Goal: Task Accomplishment & Management: Complete application form

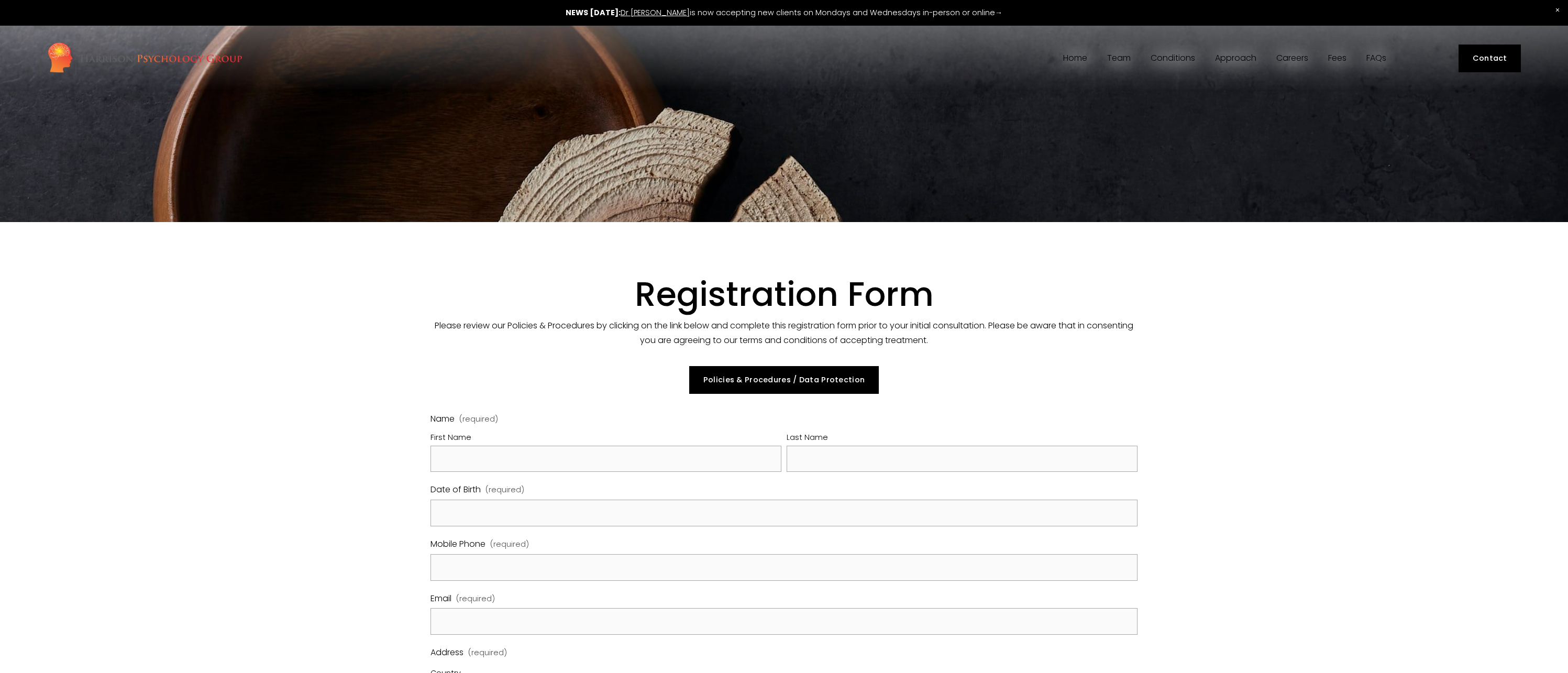
select select "GB"
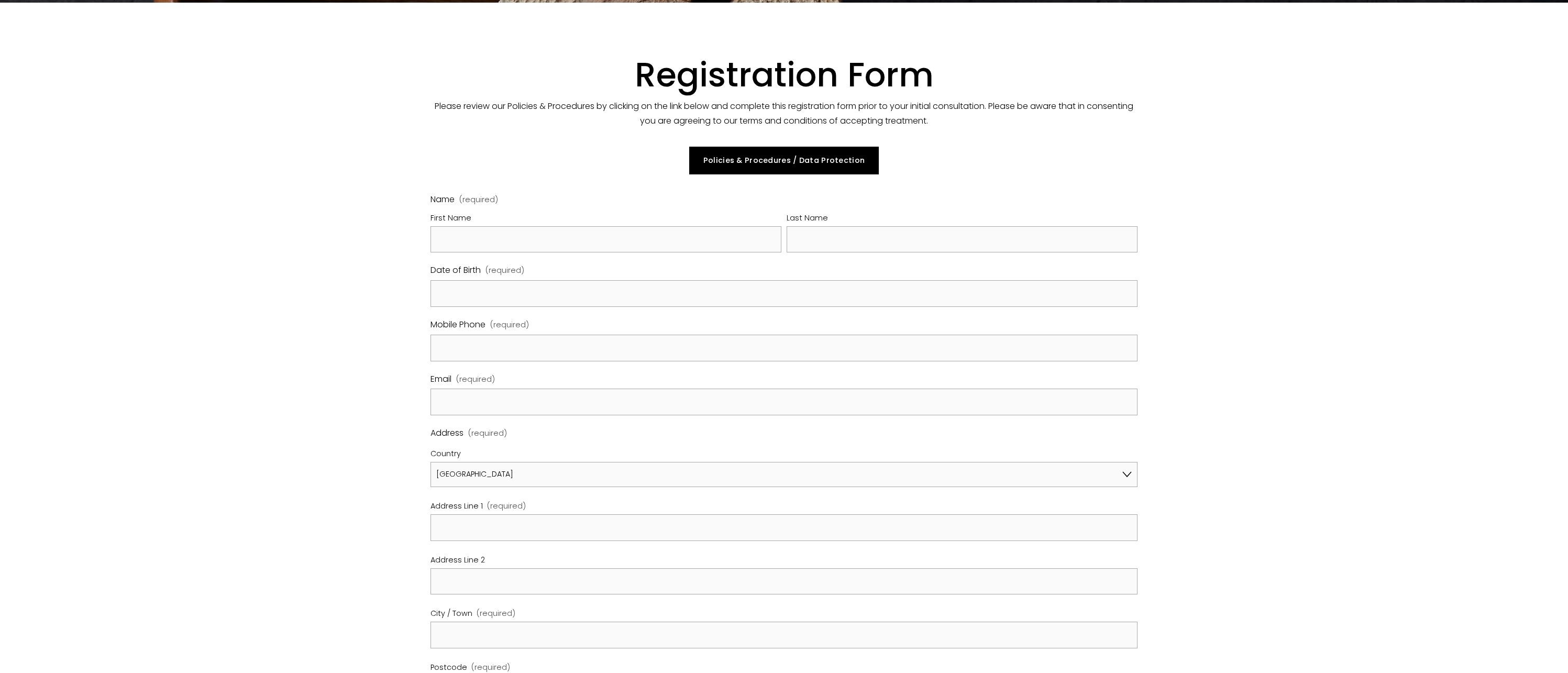
scroll to position [159, 0]
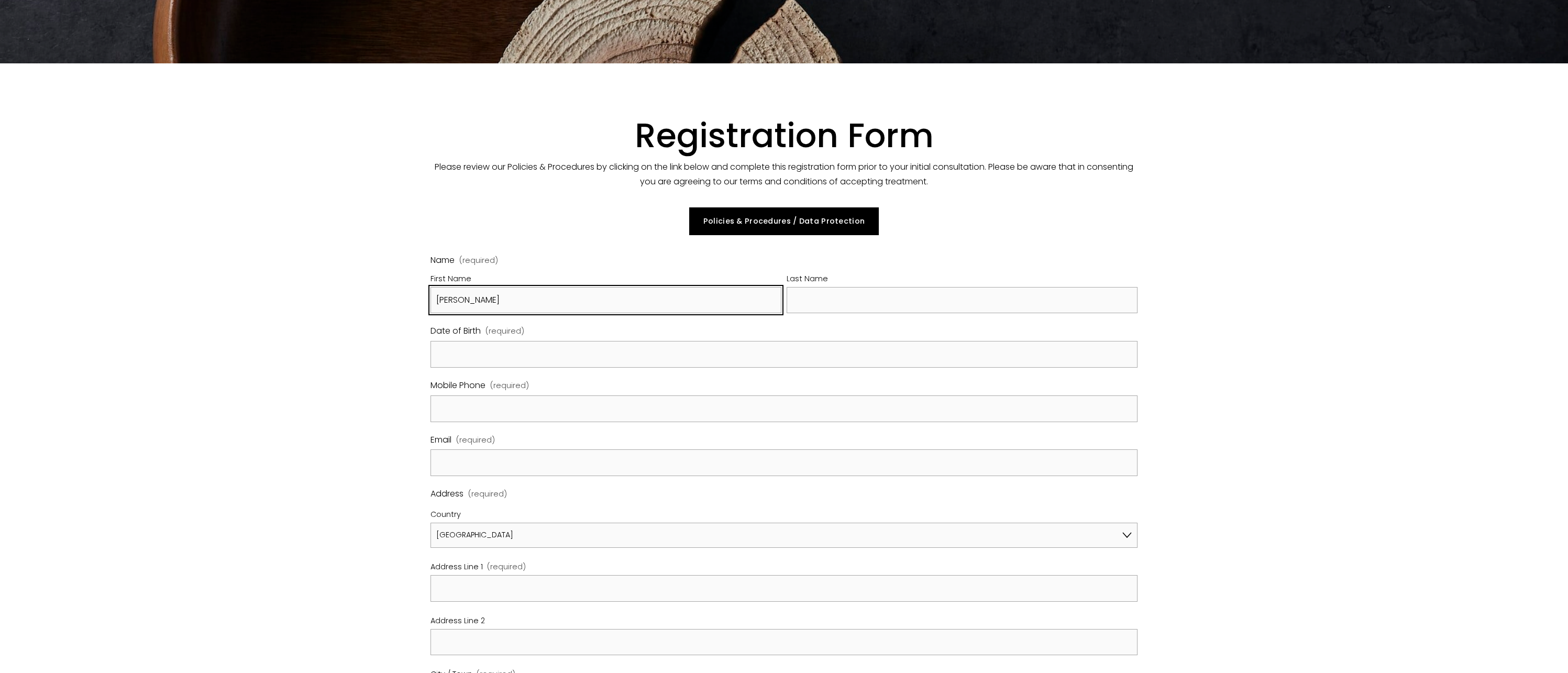
type input "[PERSON_NAME]"
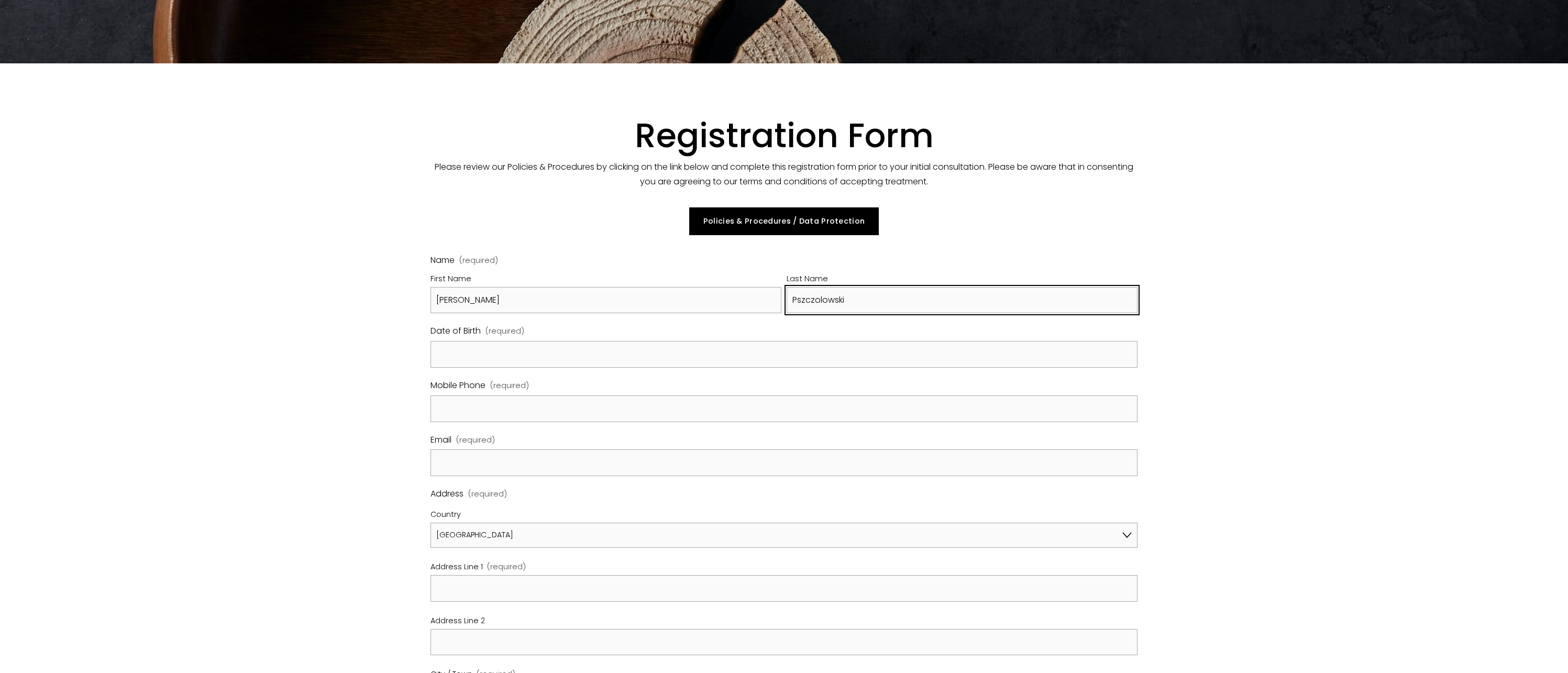
type input "Pszczolowski"
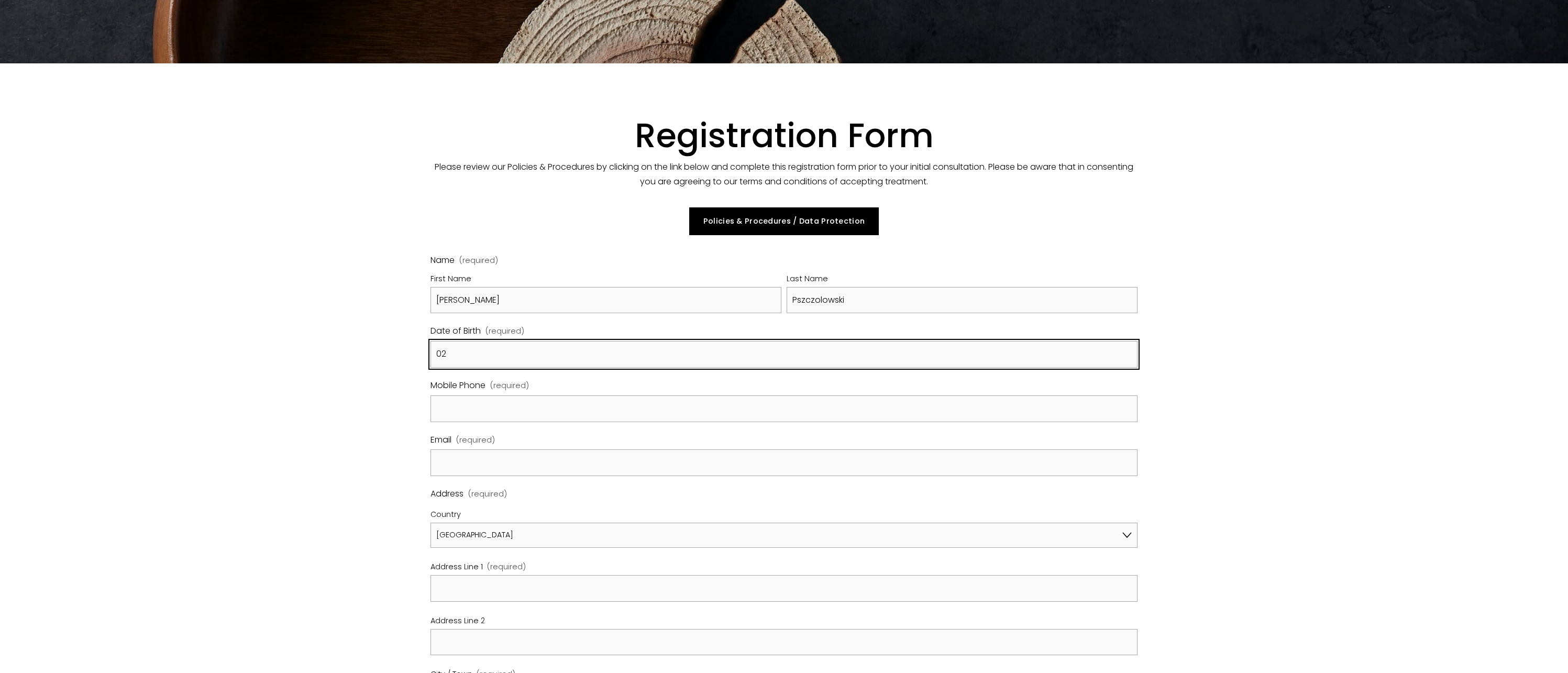
type input "0"
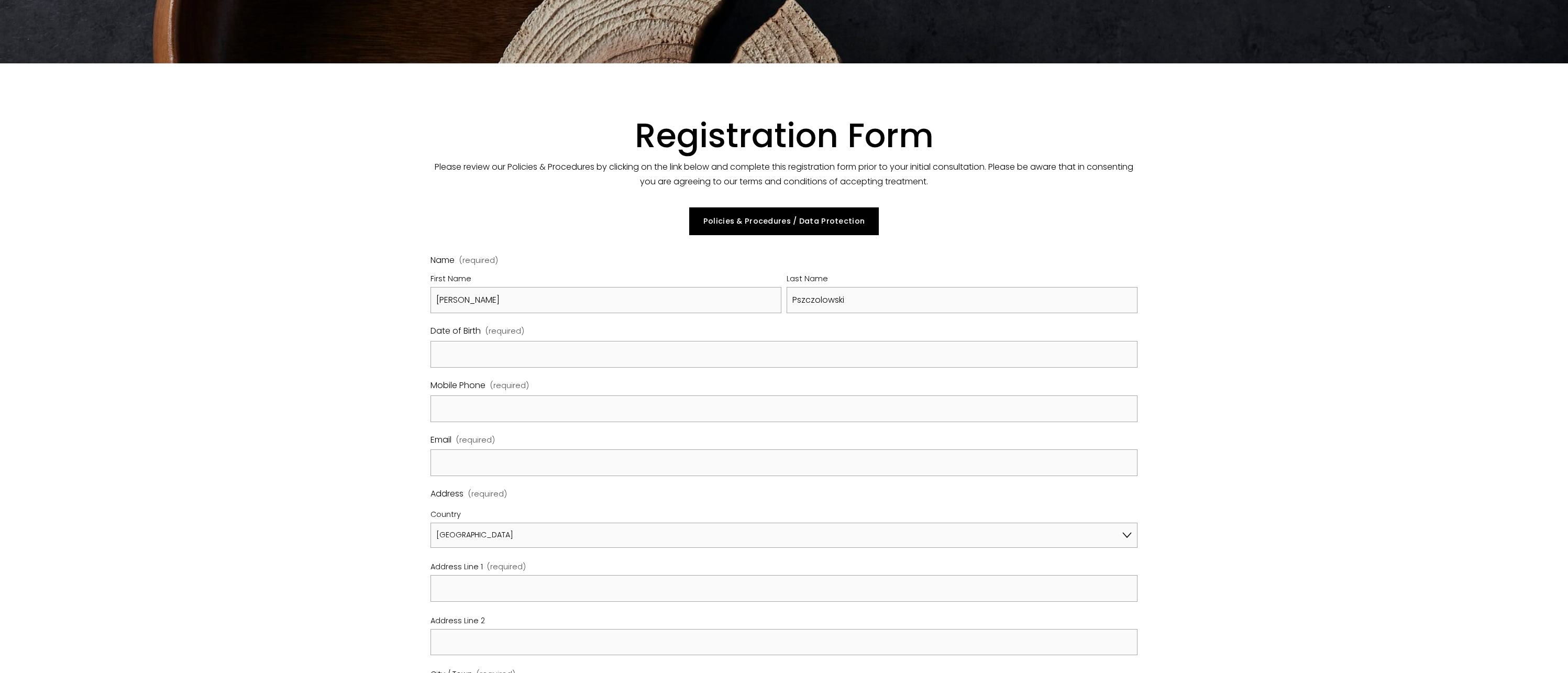
click at [506, 433] on label "Email (required)" at bounding box center [784, 441] width 707 height 17
click at [506, 450] on input "Email (required)" at bounding box center [784, 463] width 707 height 27
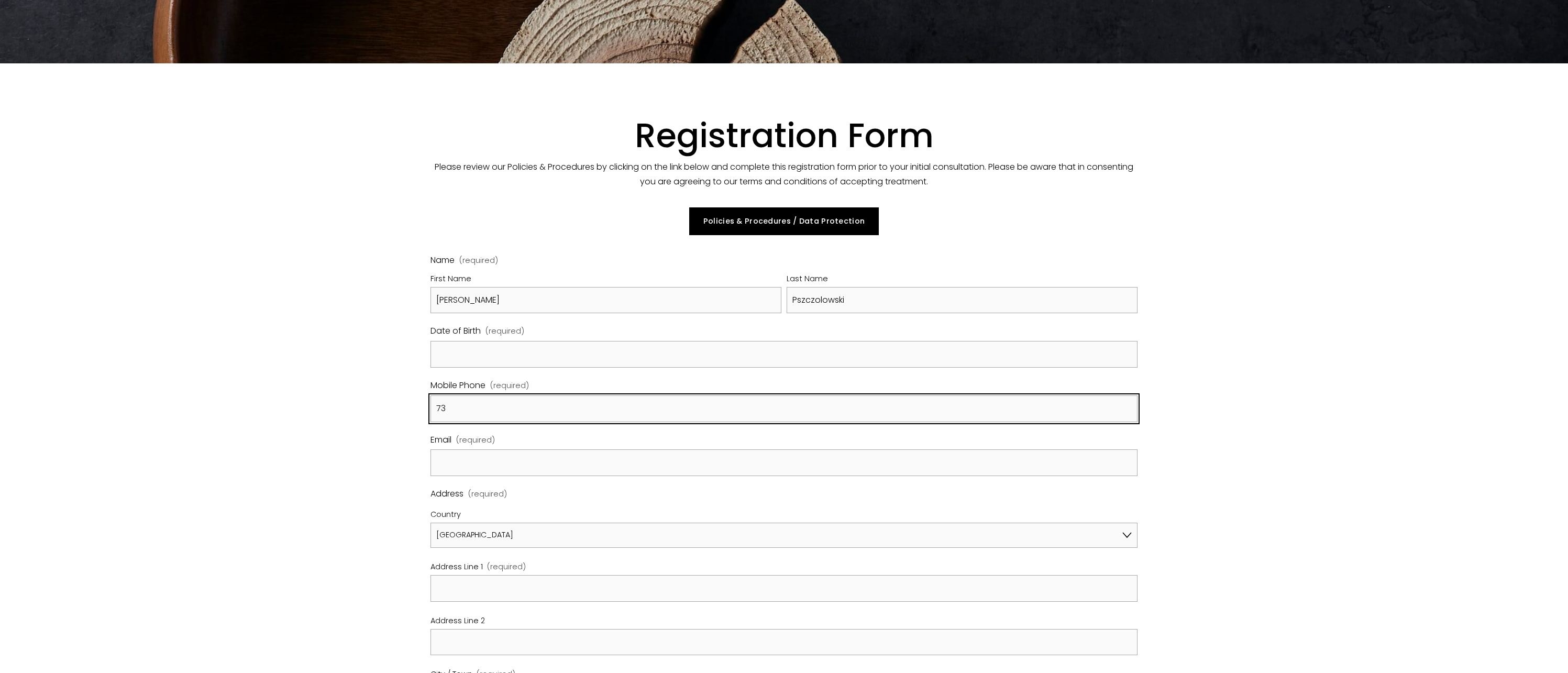
type input "7"
type input "07375124935"
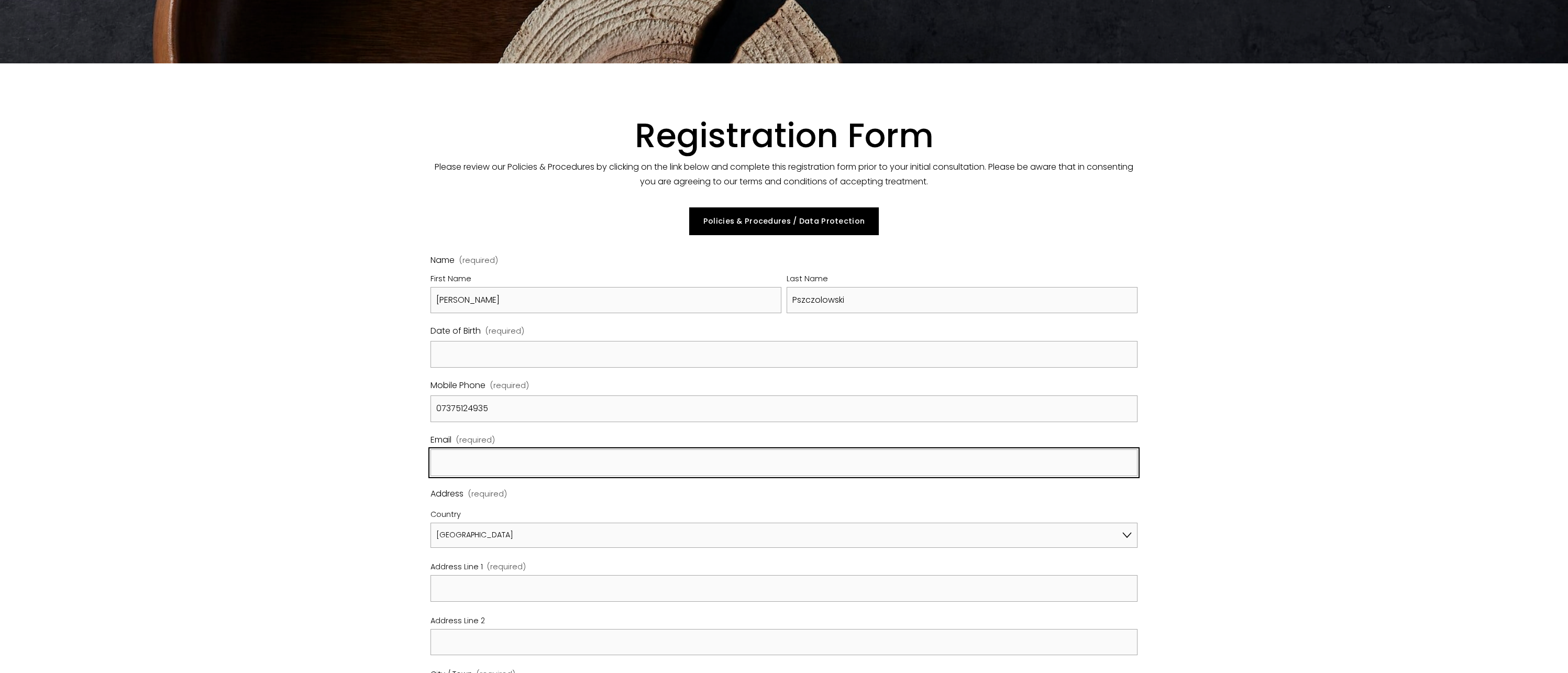
type input "[EMAIL_ADDRESS][DOMAIN_NAME]"
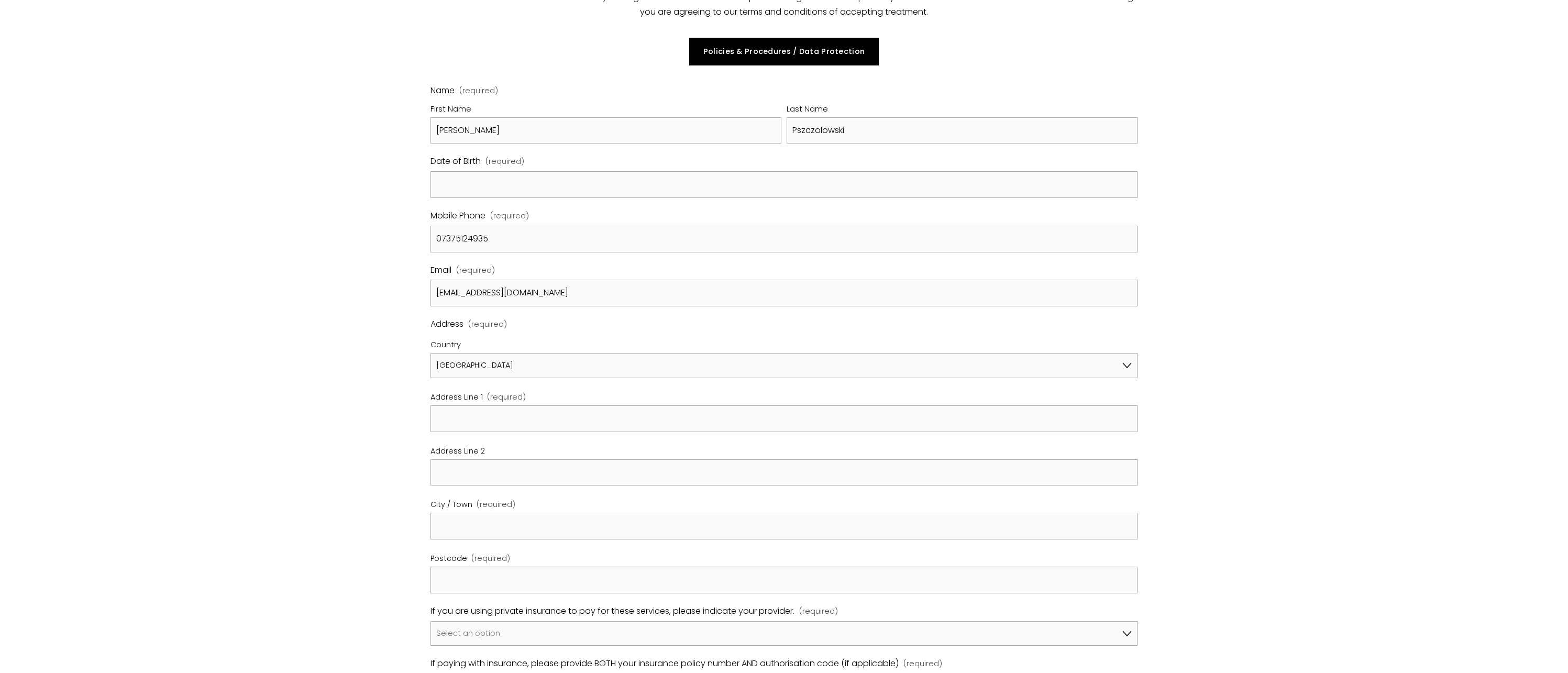
scroll to position [353, 0]
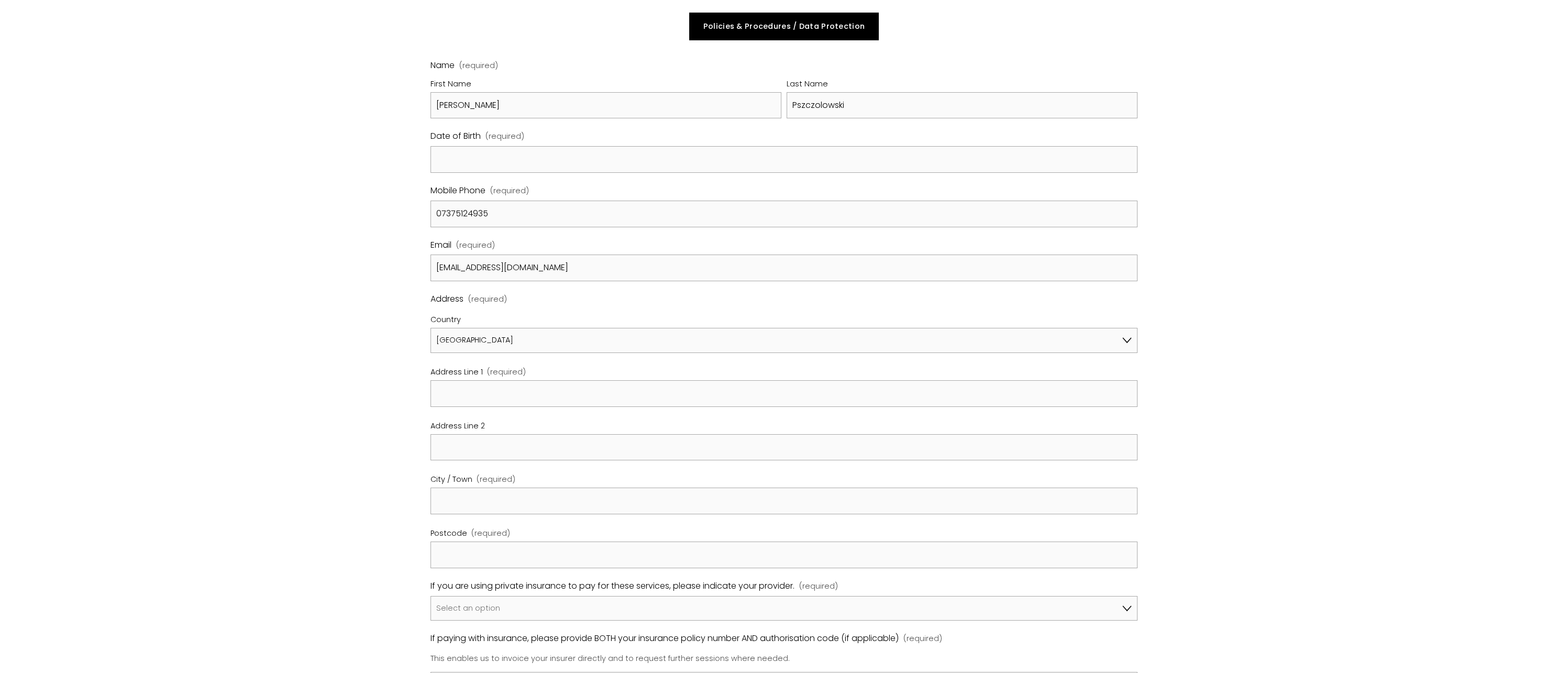
click at [535, 403] on fieldset "Address (required) Country [GEOGRAPHIC_DATA] [GEOGRAPHIC_DATA] [GEOGRAPHIC_DATA…" at bounding box center [784, 436] width 707 height 287
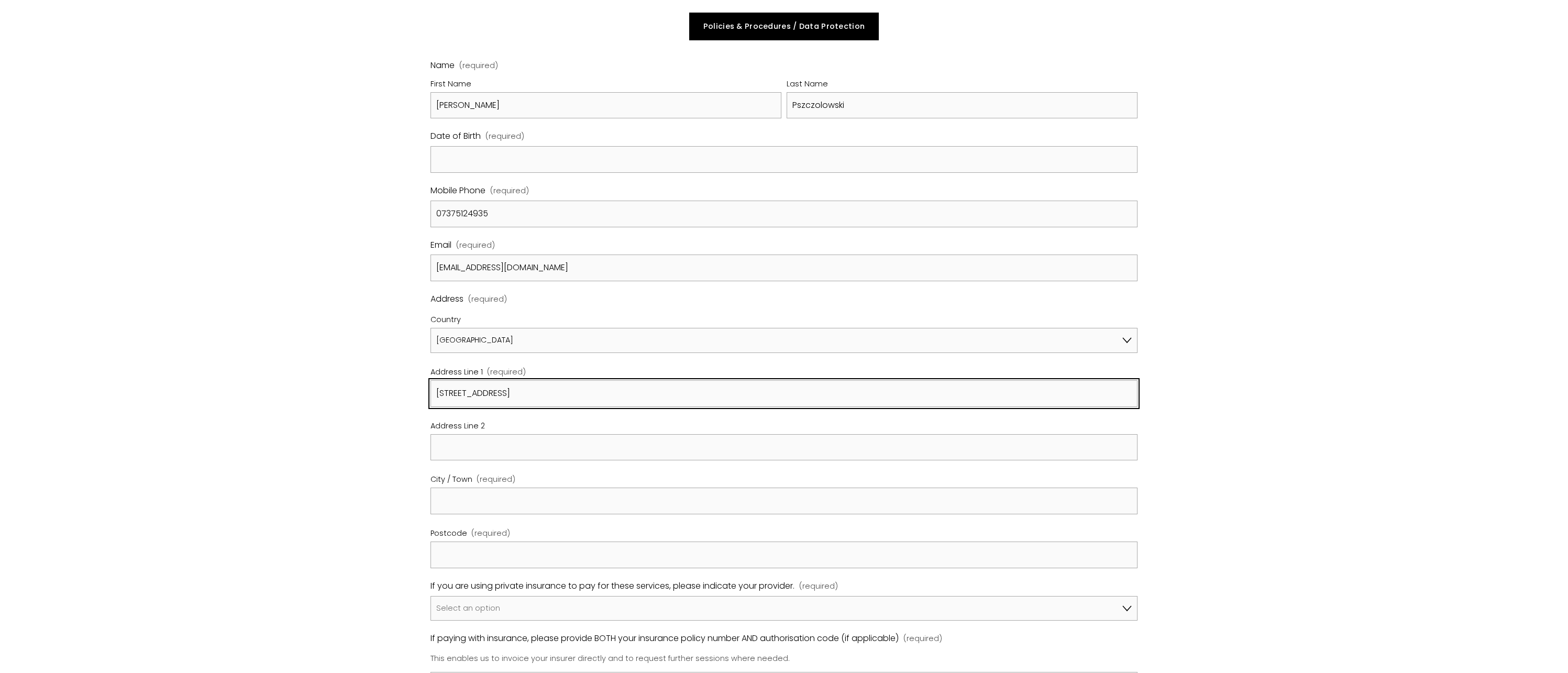
type input "[STREET_ADDRESS]"
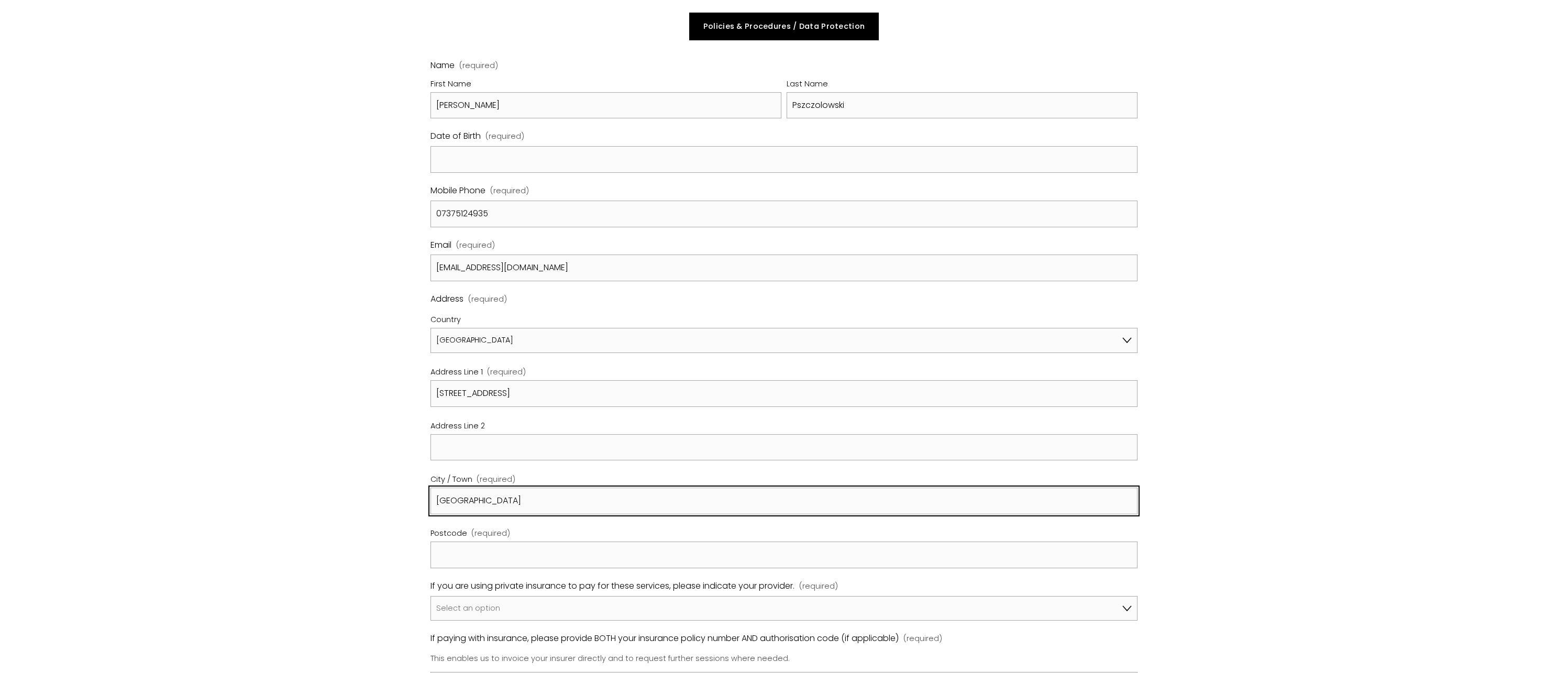
type input "[GEOGRAPHIC_DATA]"
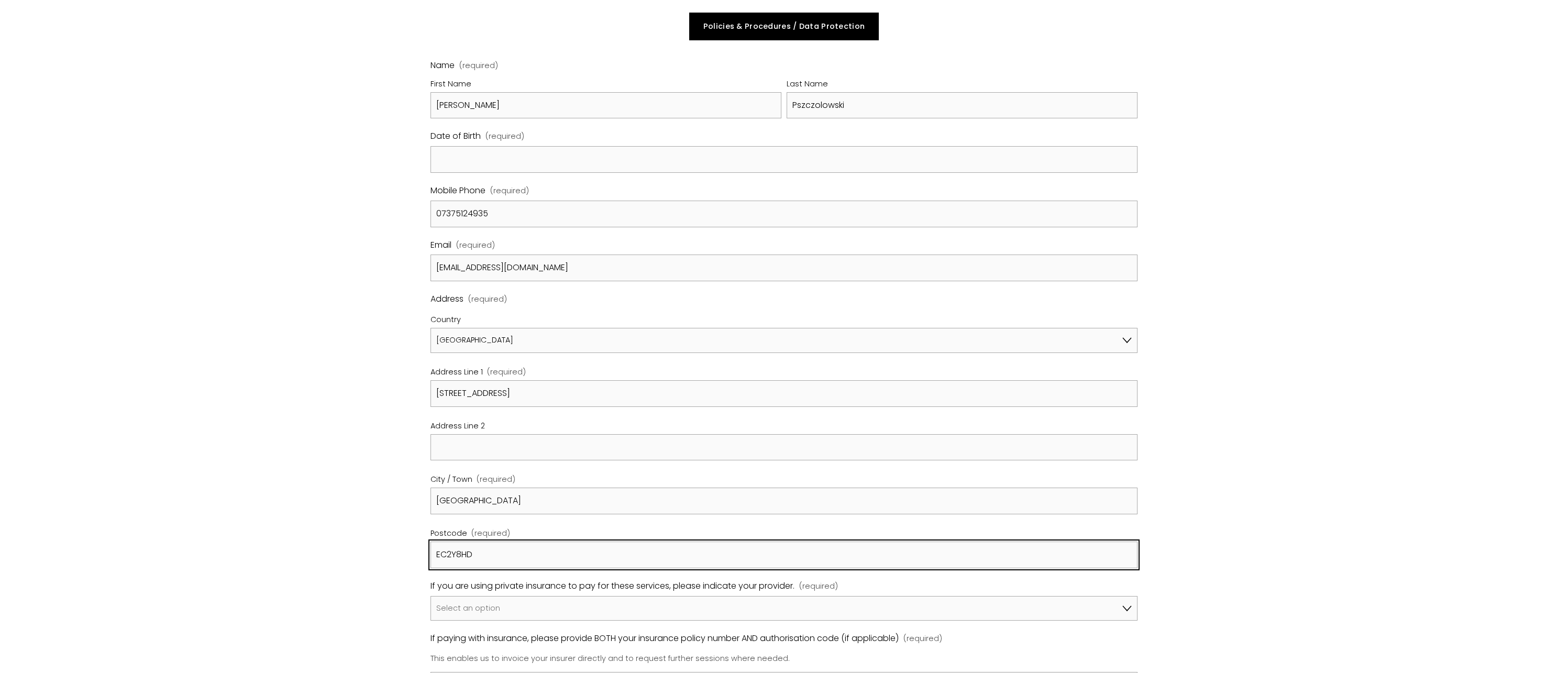
type input "EC2Y8HD"
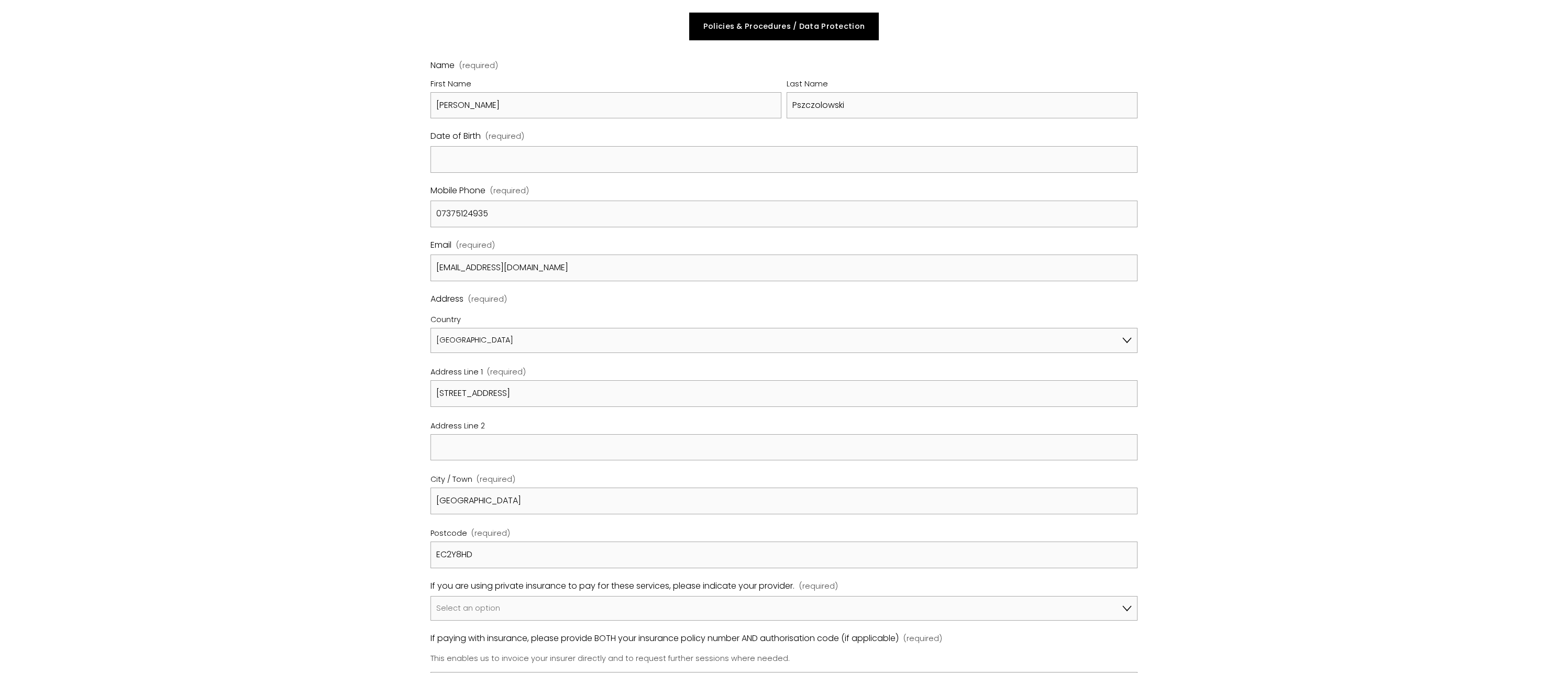
click at [369, 358] on div "Registration Form Please review our Policies & Procedures by clicking on the li…" at bounding box center [784, 650] width 1037 height 1562
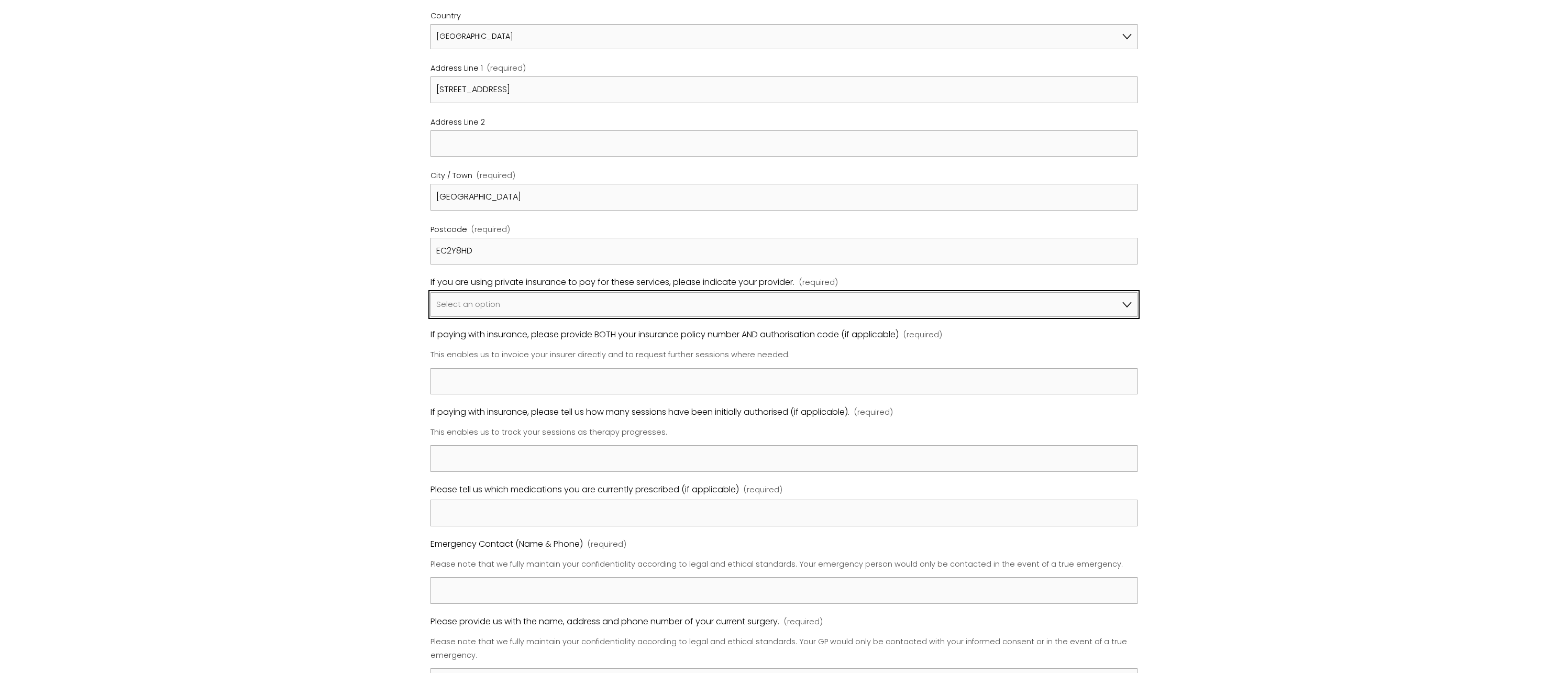
scroll to position [662, 0]
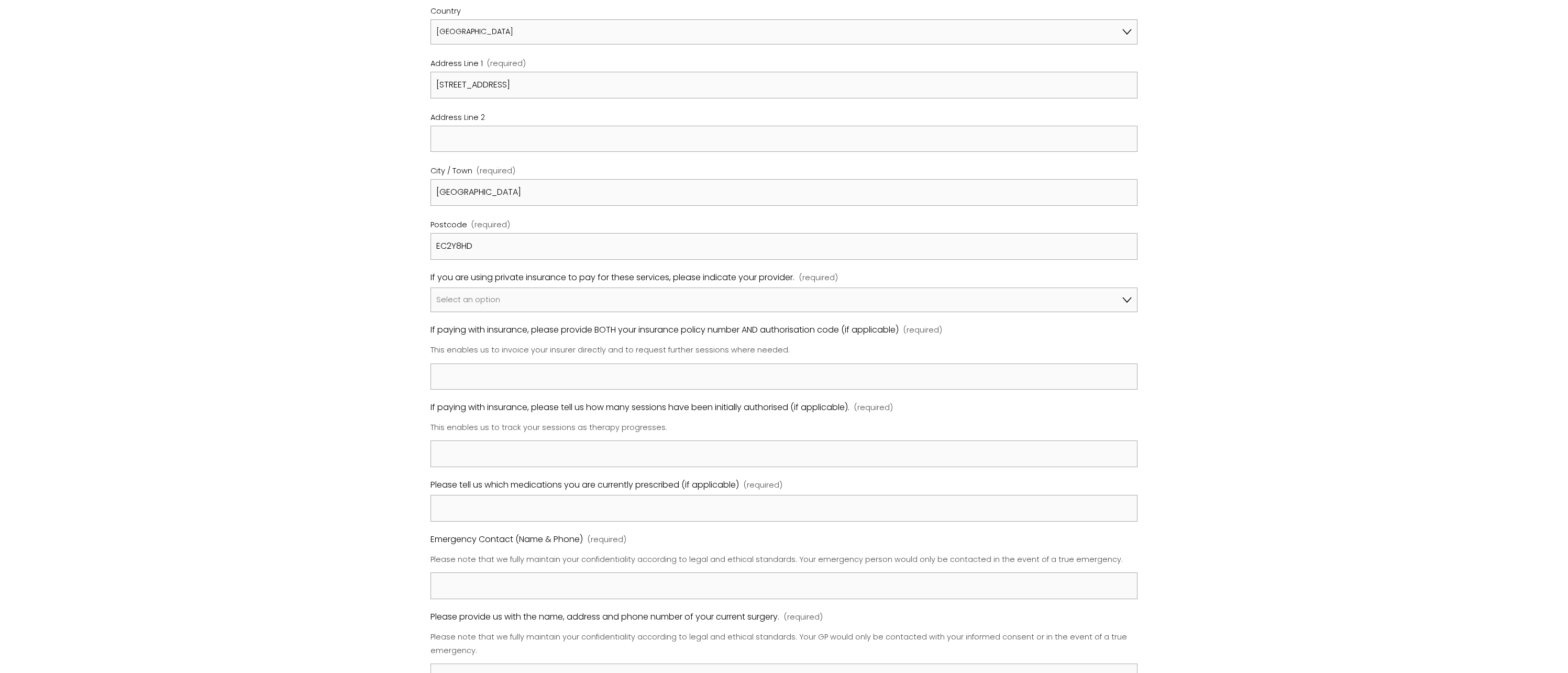
click at [402, 388] on div "Registration Form Please review our Policies & Procedures by clicking on the li…" at bounding box center [784, 341] width 1037 height 1562
click at [399, 339] on div "Registration Form Please review our Policies & Procedures by clicking on the li…" at bounding box center [784, 341] width 1037 height 1562
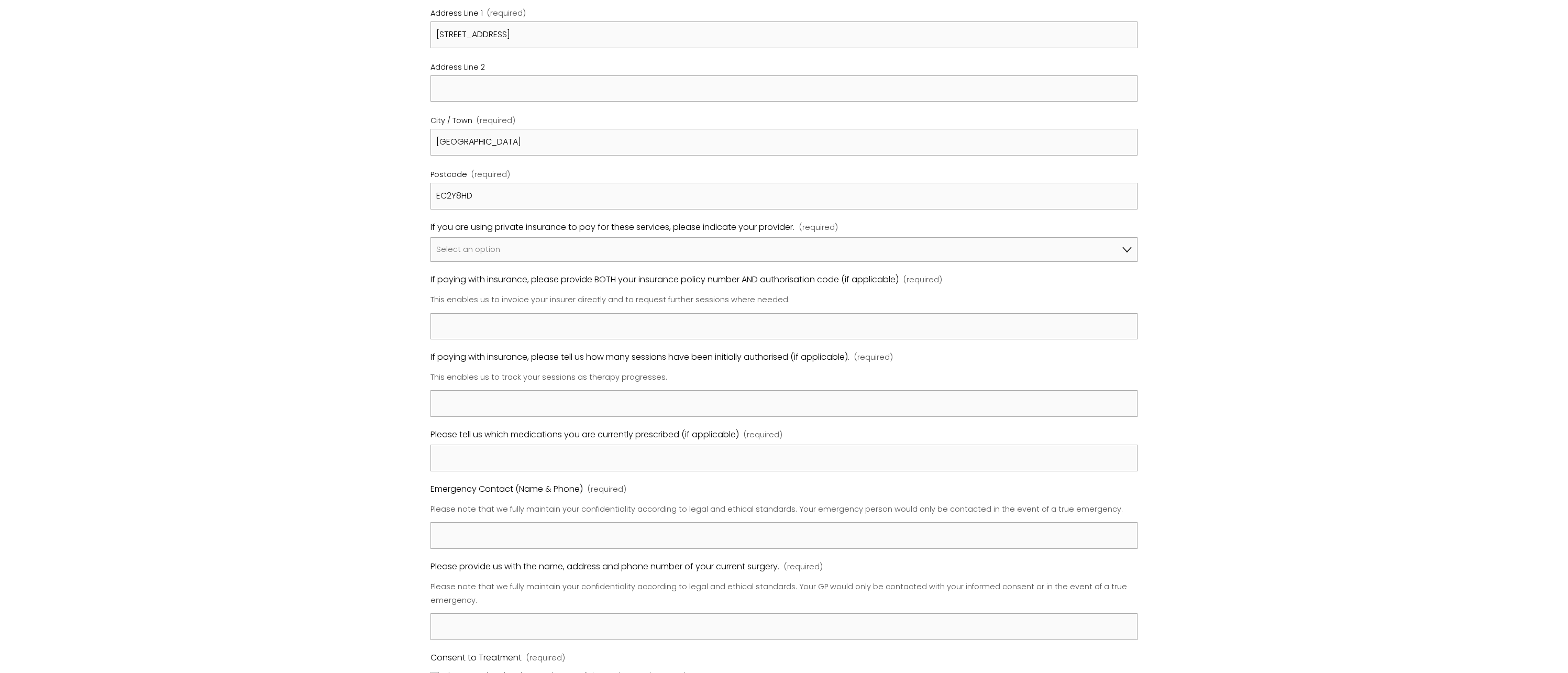
click at [395, 295] on div "Registration Form Please review our Policies & Procedures by clicking on the li…" at bounding box center [784, 291] width 1037 height 1562
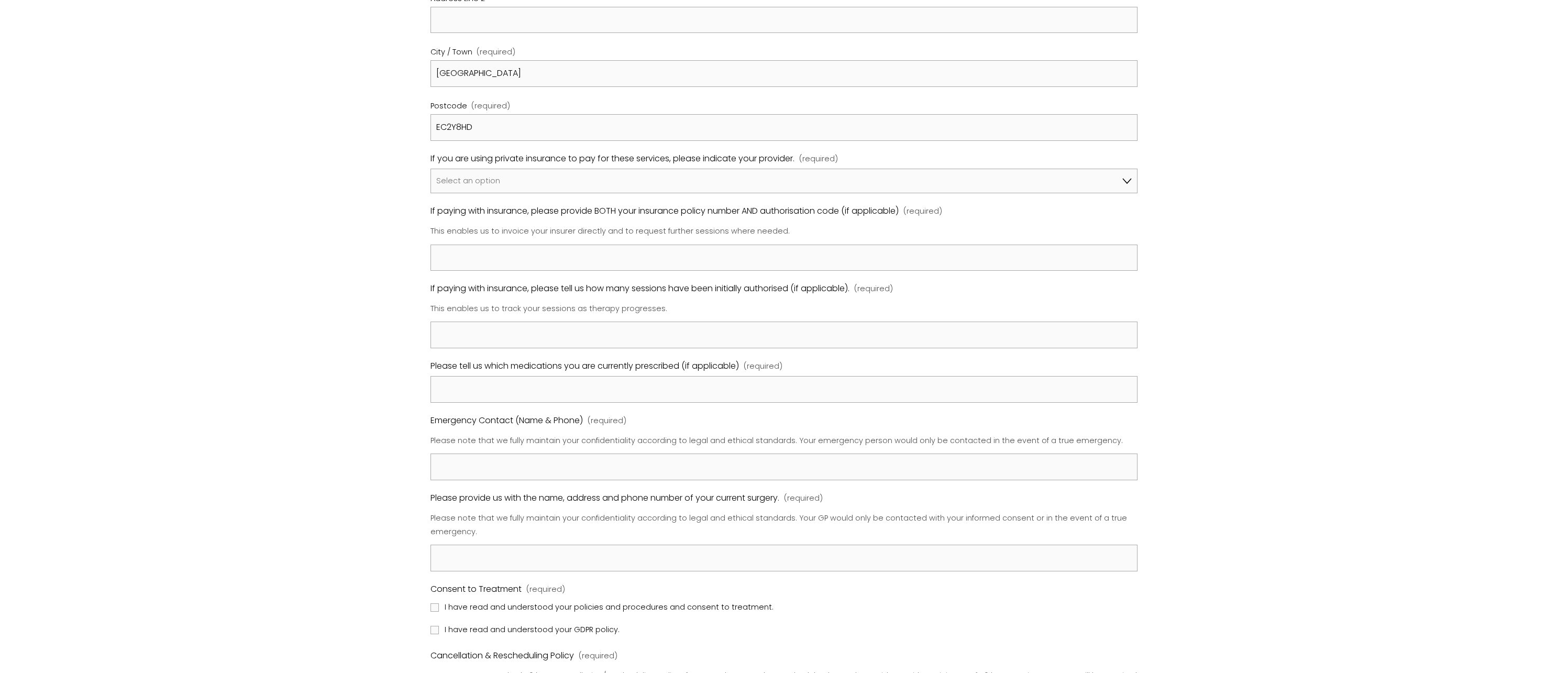
scroll to position [745, 0]
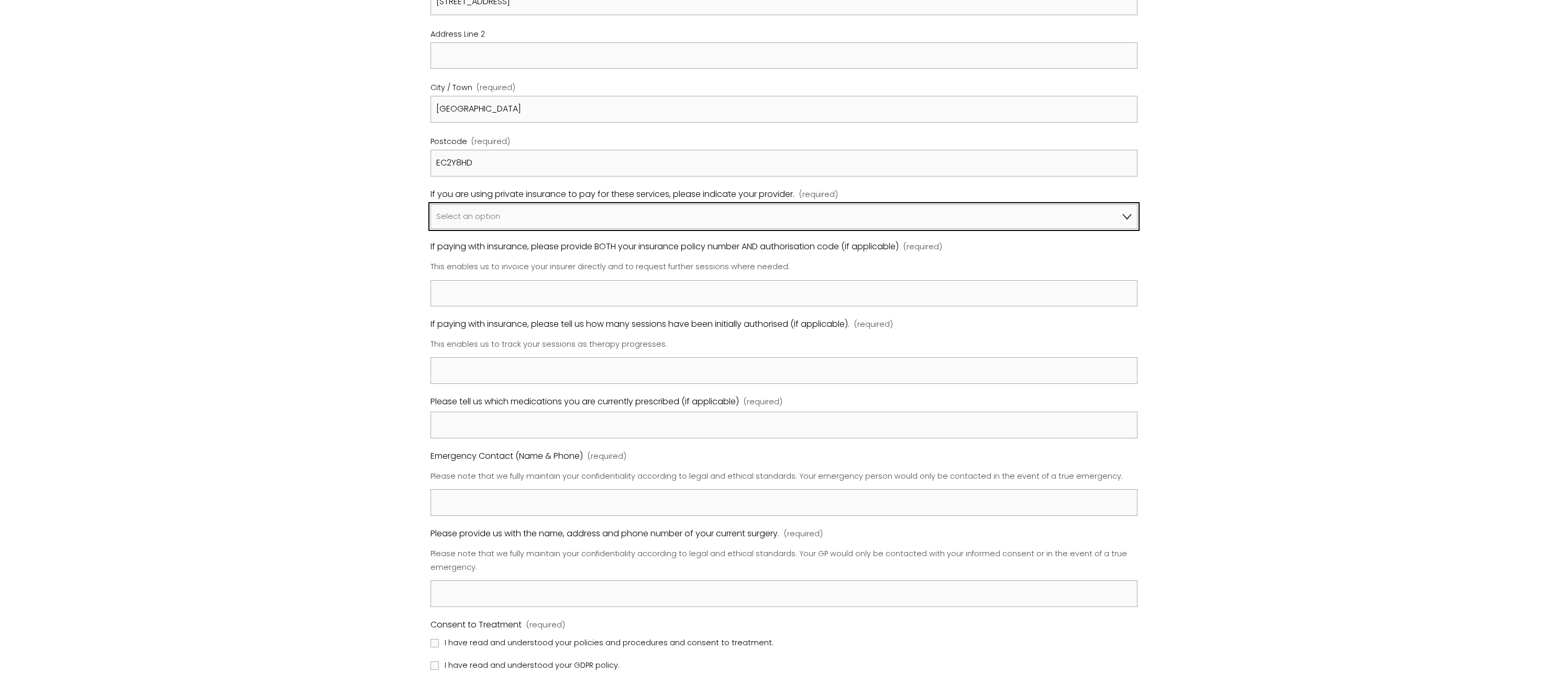
select select "I am not using insurance"
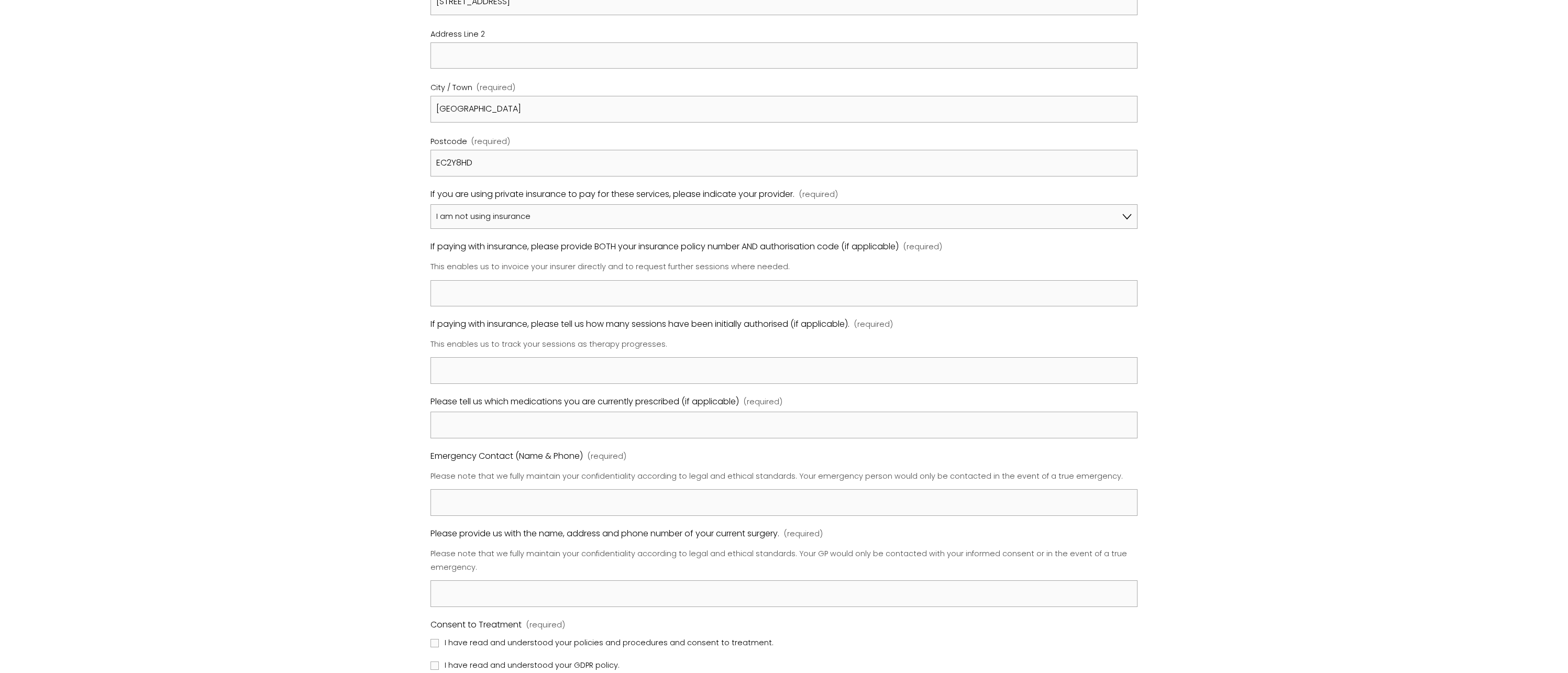
click at [402, 237] on div "Registration Form Please review our Policies & Procedures by clicking on the li…" at bounding box center [784, 258] width 1037 height 1562
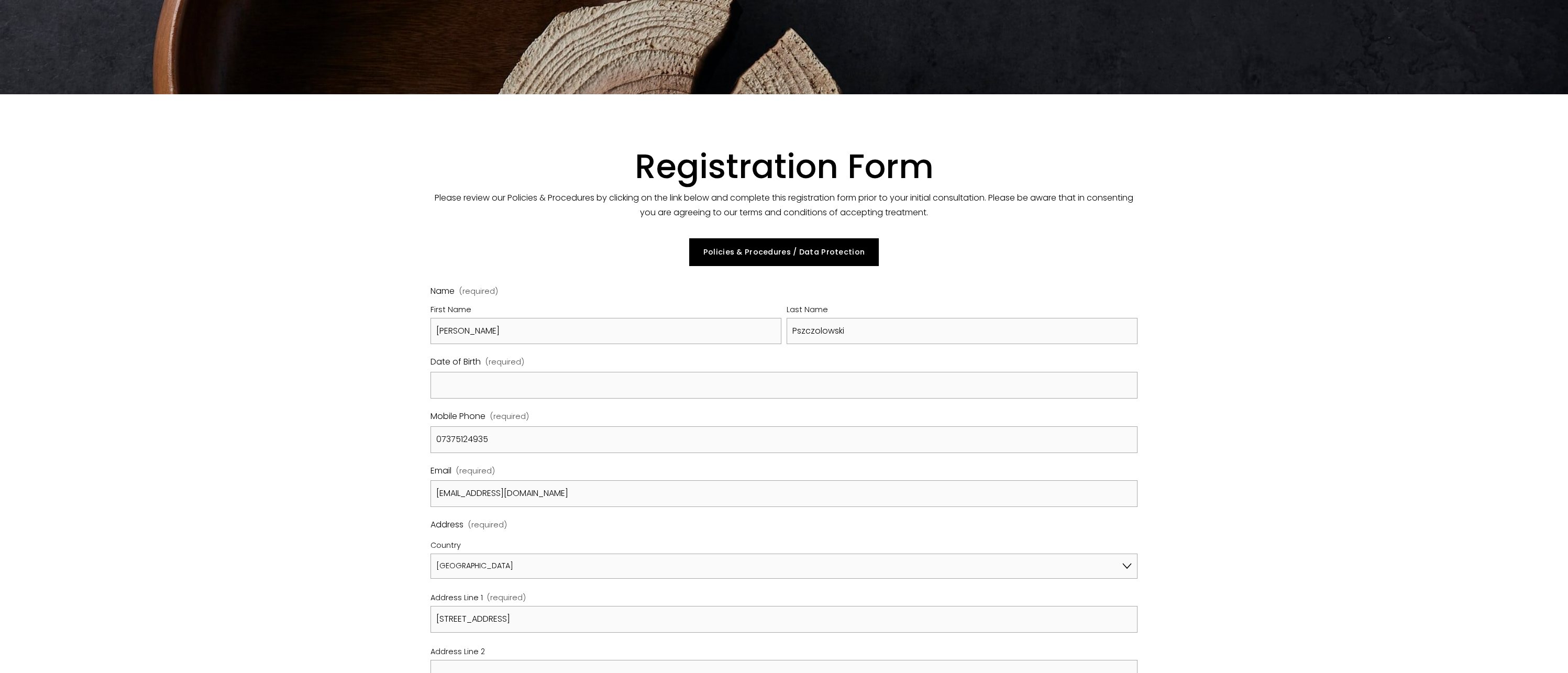
scroll to position [173, 0]
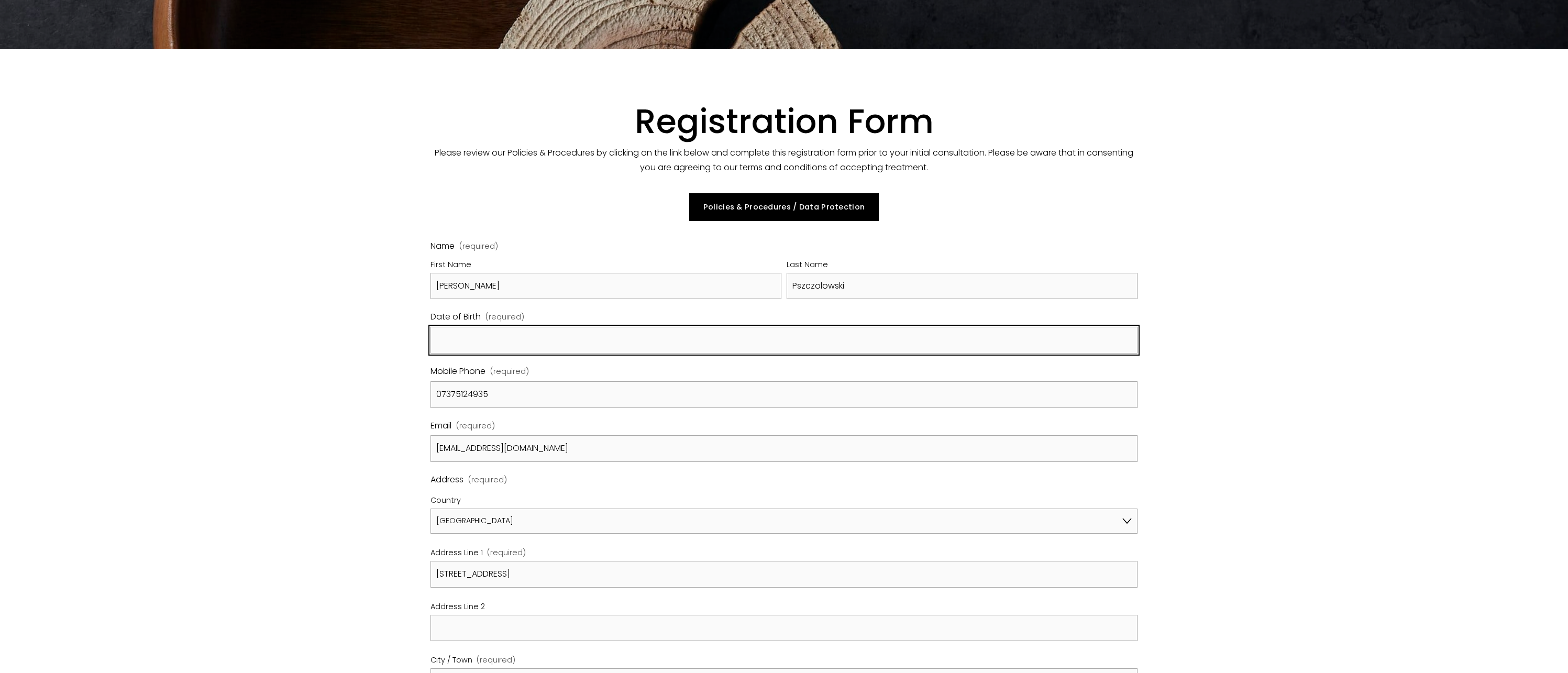
click at [495, 346] on input "Date of Birth (required)" at bounding box center [784, 340] width 707 height 27
type input "0"
type input "[DATE]"
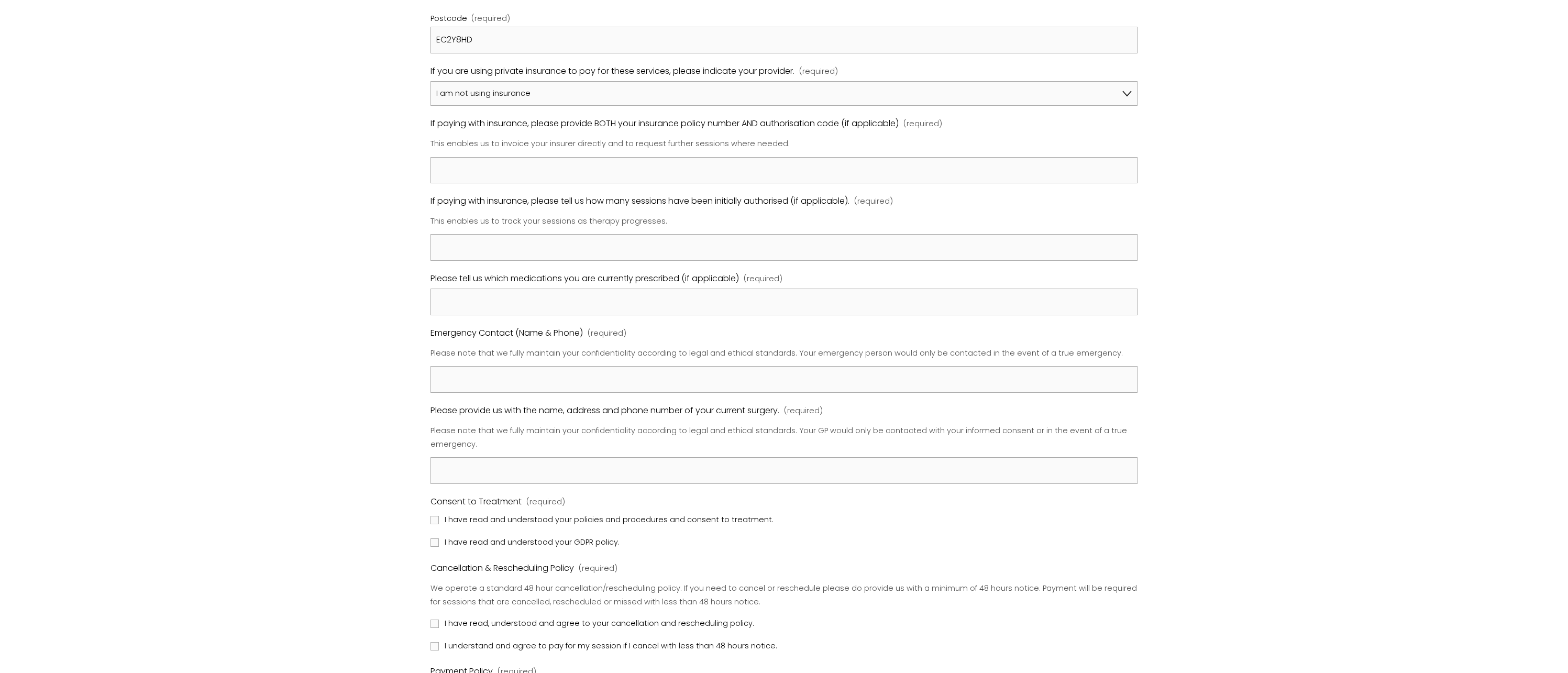
scroll to position [821, 0]
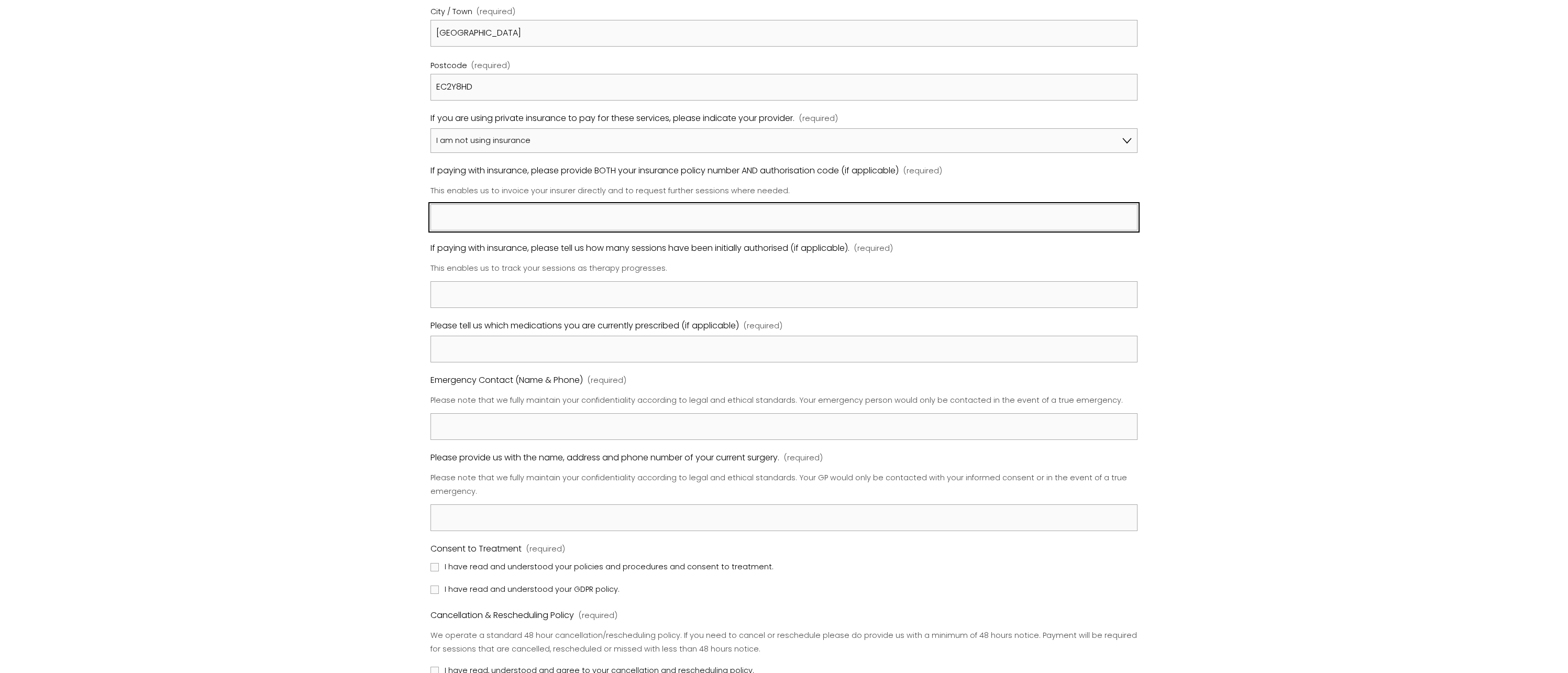
click at [513, 204] on input "If paying with insurance, please provide BOTH your insurance policy number AND …" at bounding box center [784, 218] width 707 height 27
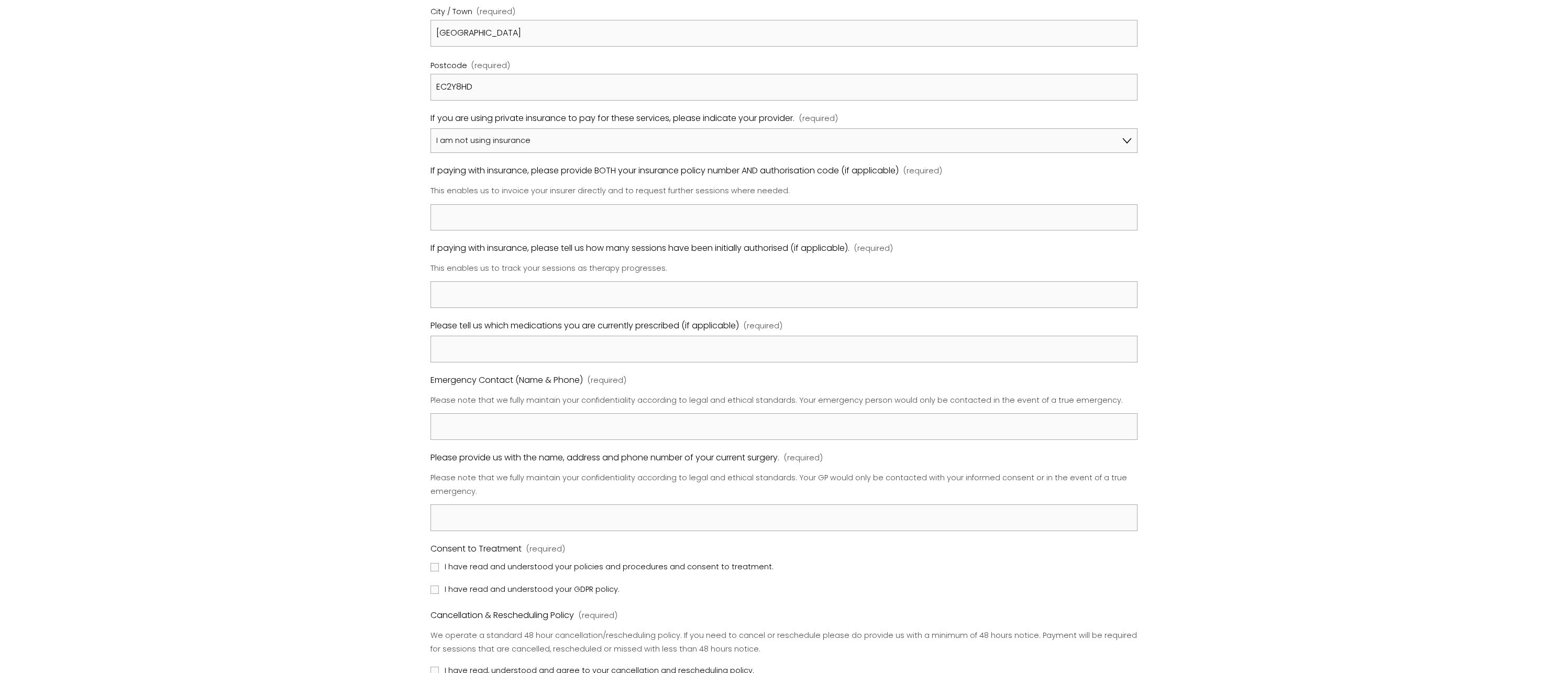
click at [409, 206] on div "Registration Form Please review our Policies & Procedures by clicking on the li…" at bounding box center [784, 182] width 1037 height 1562
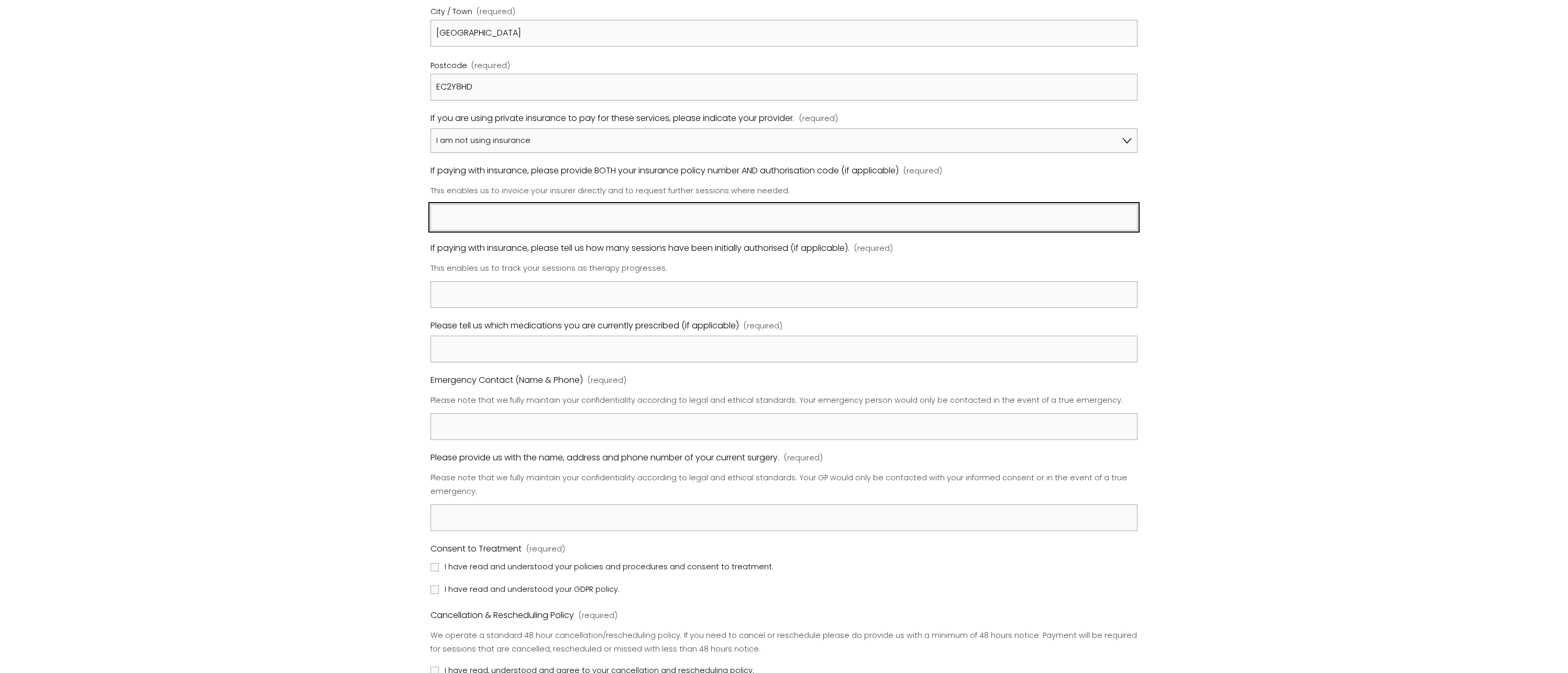
click at [493, 210] on input "If paying with insurance, please provide BOTH your insurance policy number AND …" at bounding box center [784, 218] width 707 height 27
type input "N/A"
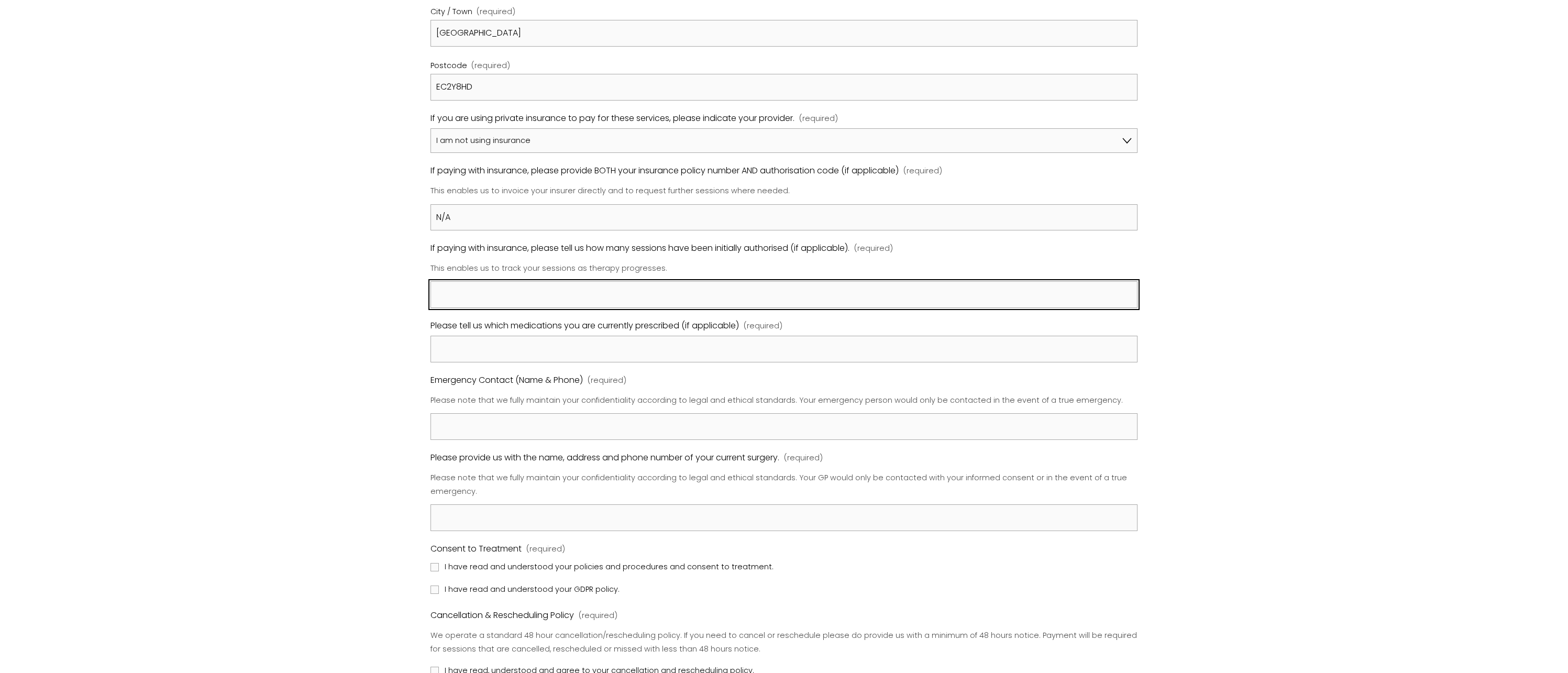
click at [510, 285] on input "If paying with insurance, please tell us how many sessions have been initially …" at bounding box center [784, 295] width 707 height 27
paste input "N/A"
type input "N/A"
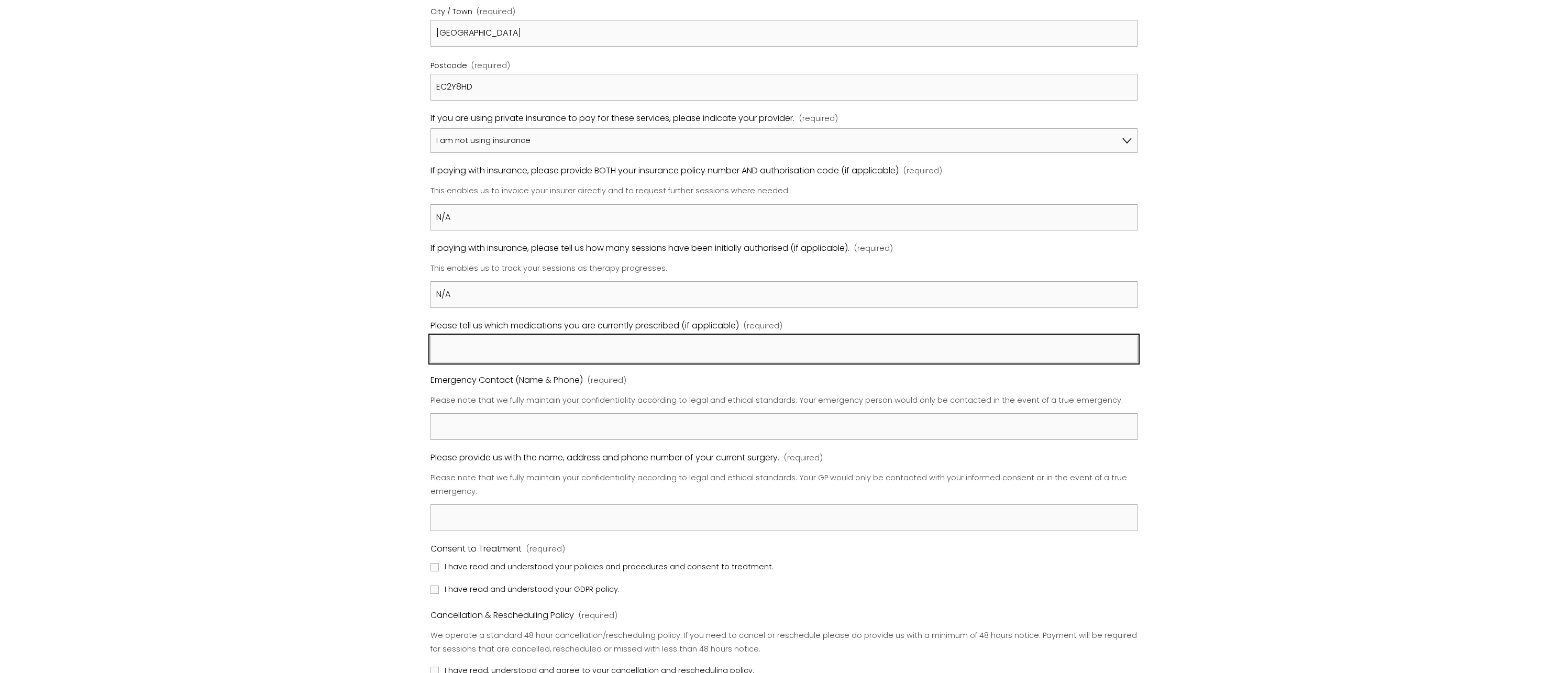
paste input "N/A"
type input "N/A"
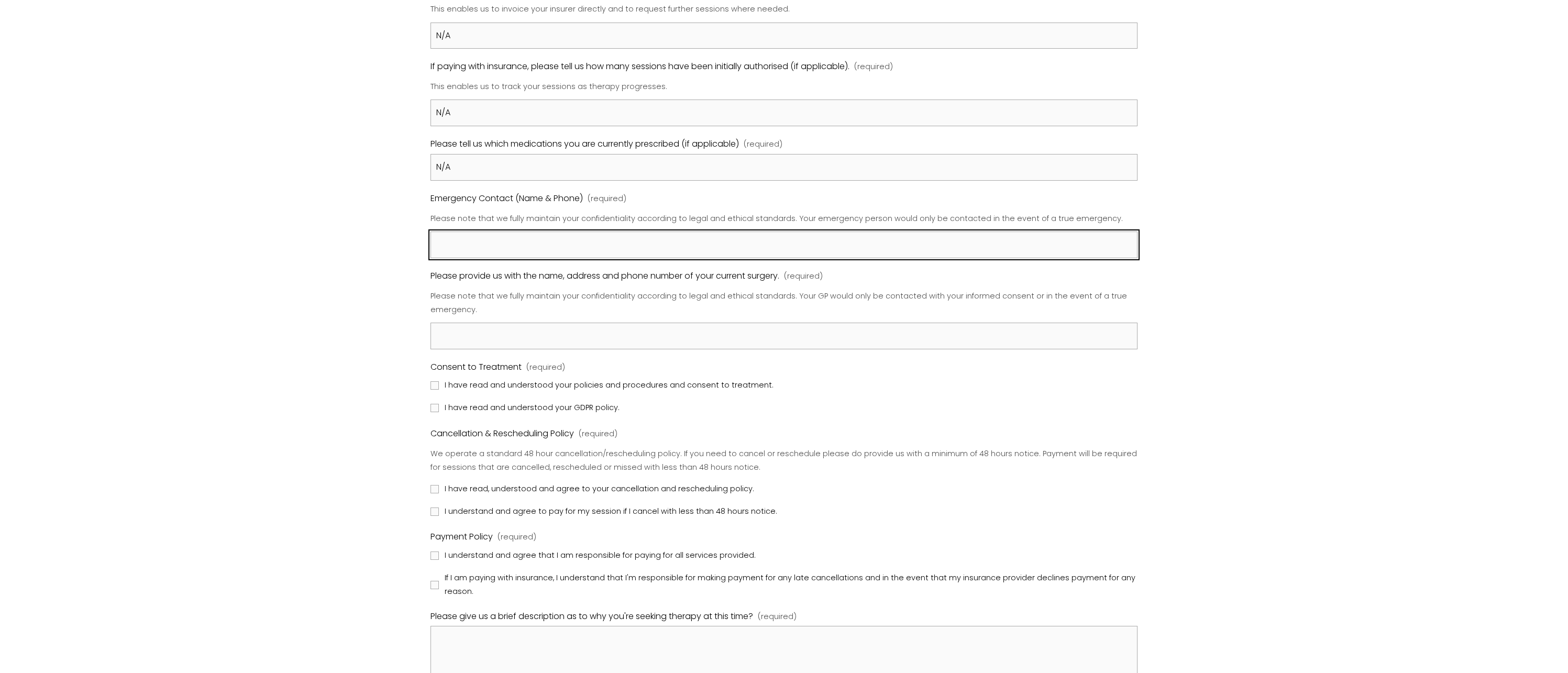
scroll to position [1009, 0]
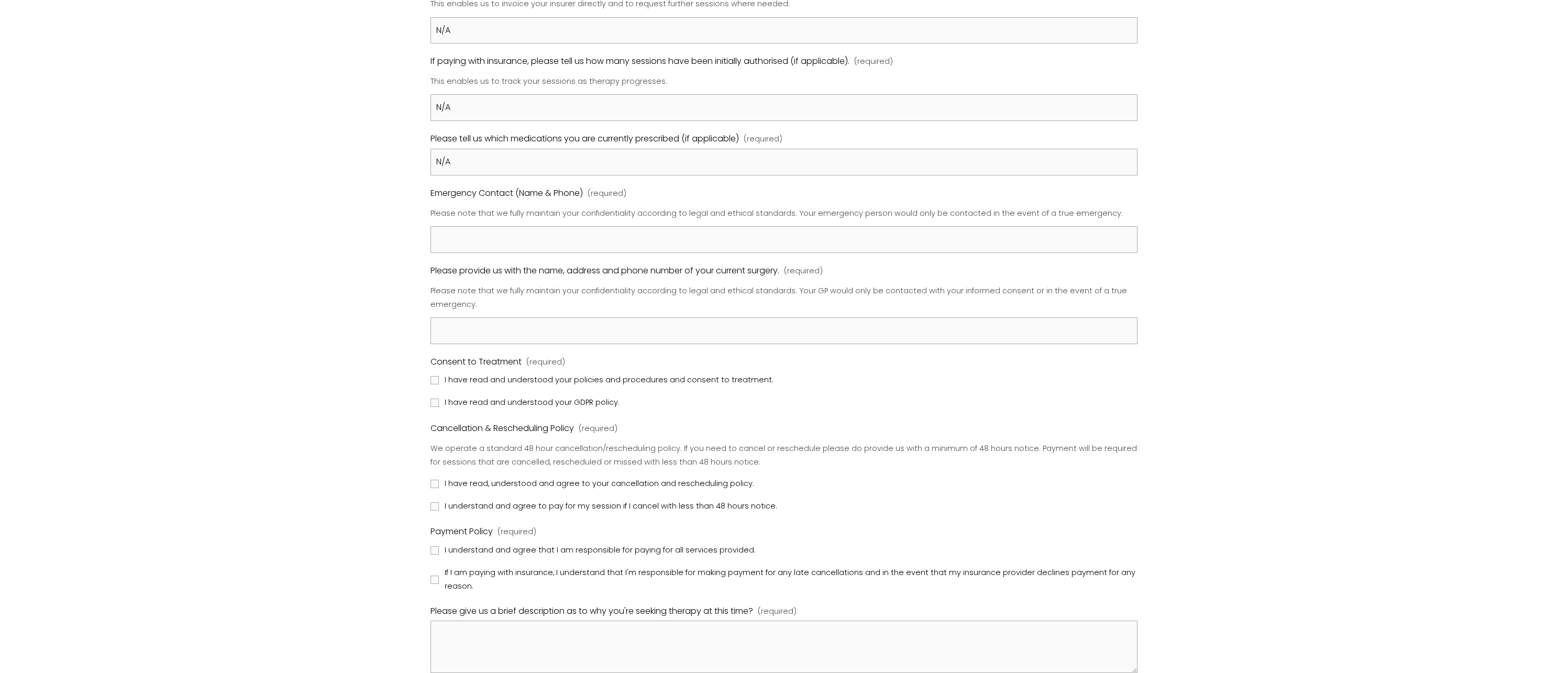
click at [937, 252] on div "Name (required) First Name [PERSON_NAME] Last Name Pszczolowski Date of Birth (…" at bounding box center [784, 38] width 707 height 1270
click at [775, 281] on p "Please note that we fully maintain your confidentiality according to legal and …" at bounding box center [784, 298] width 707 height 35
click at [792, 304] on p "Please note that we fully maintain your confidentiality according to legal and …" at bounding box center [784, 298] width 707 height 35
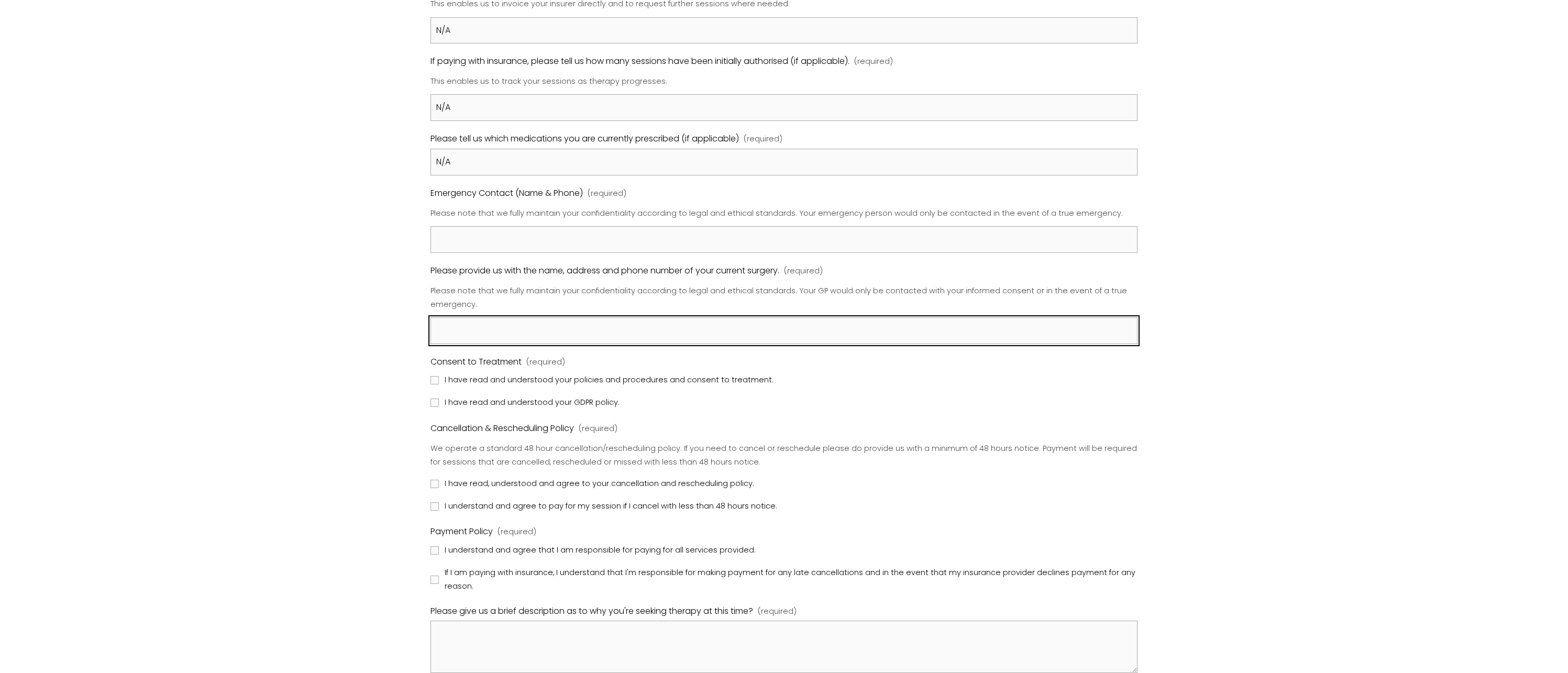
click at [792, 322] on input "Please provide us with the name, address and phone number of your current surge…" at bounding box center [784, 331] width 707 height 27
paste input "The [DEMOGRAPHIC_DATA] Practice"
paste input "[STREET_ADDRESS]"
click at [616, 318] on input "The [PERSON_NAME] Practice, [STREET_ADDRESS]," at bounding box center [784, 331] width 707 height 27
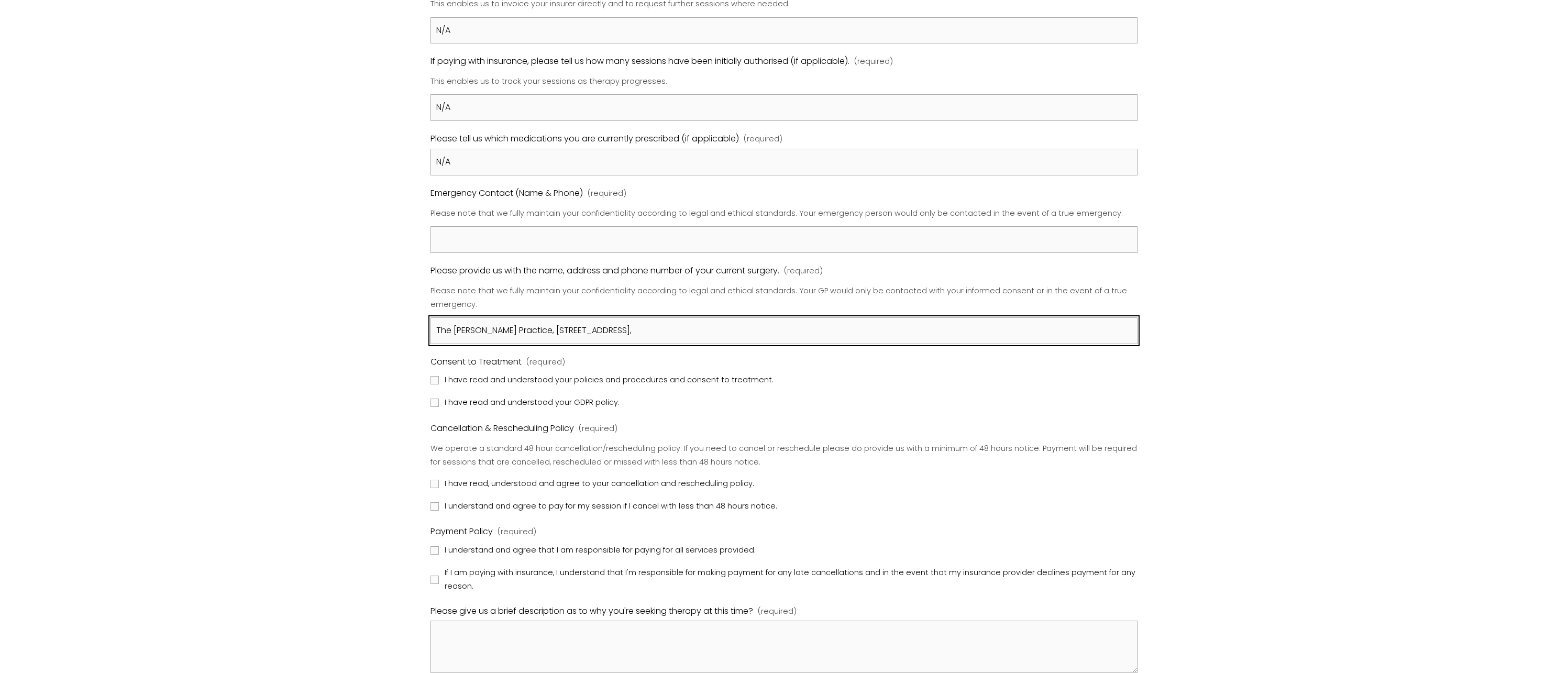
paste input "020 7600 9740"
type input "The [PERSON_NAME] Practice, [STREET_ADDRESS], 020 7600 9740"
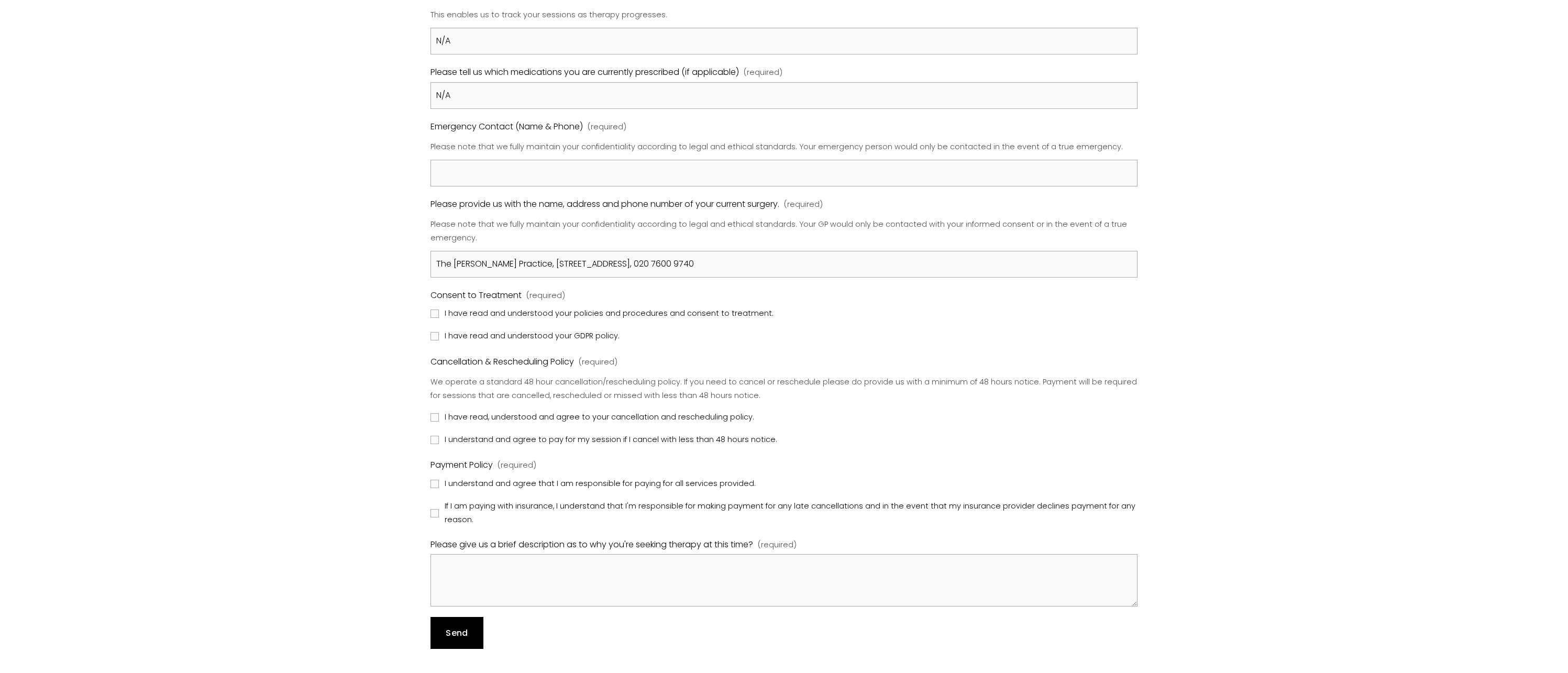
scroll to position [1077, 0]
click at [533, 305] on span "I have read and understood your policies and procedures and consent to treatmen…" at bounding box center [609, 312] width 329 height 13
click at [439, 307] on input "I have read and understood your policies and procedures and consent to treatmen…" at bounding box center [434, 311] width 8 height 8
checkbox input "true"
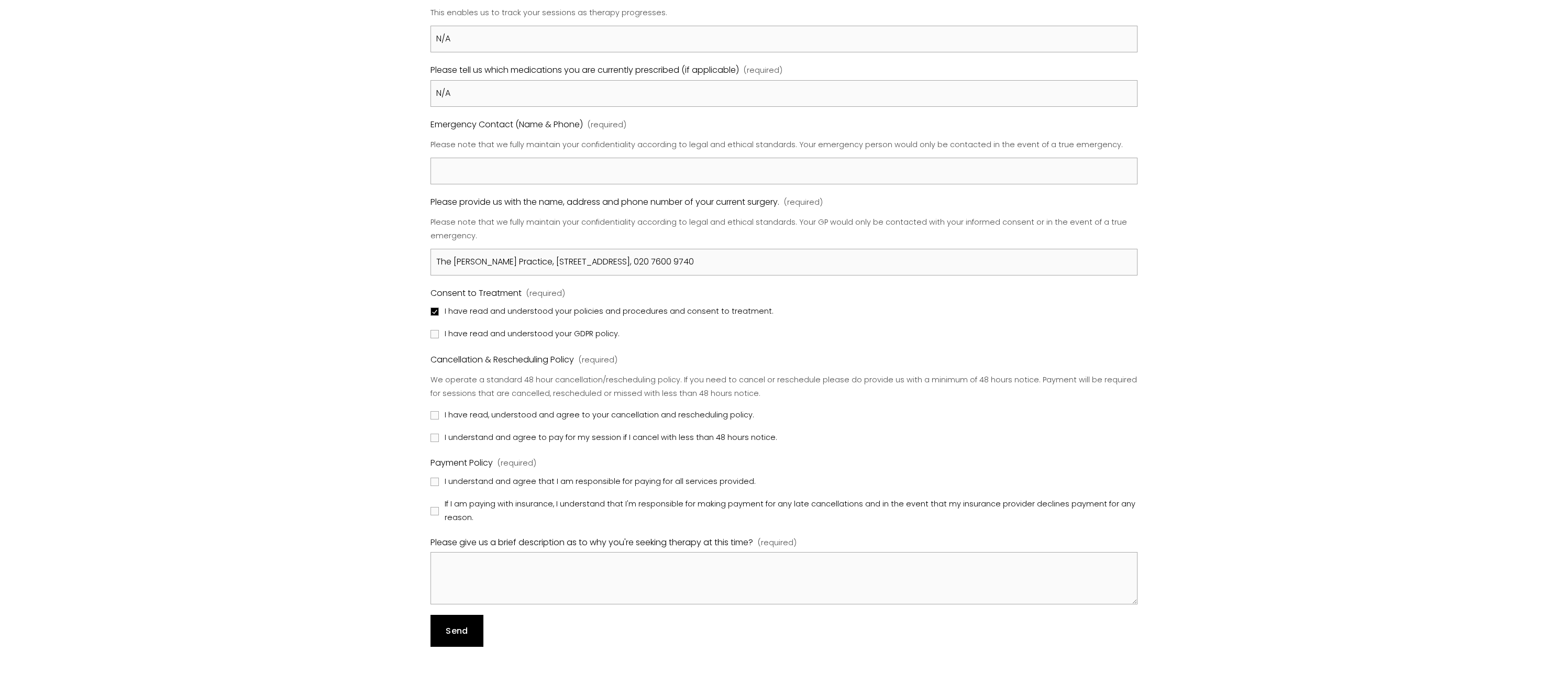
click at [496, 328] on span "I have read and understood your GDPR policy." at bounding box center [532, 334] width 175 height 13
click at [439, 330] on input "I have read and understood your GDPR policy." at bounding box center [434, 334] width 8 height 8
checkbox input "true"
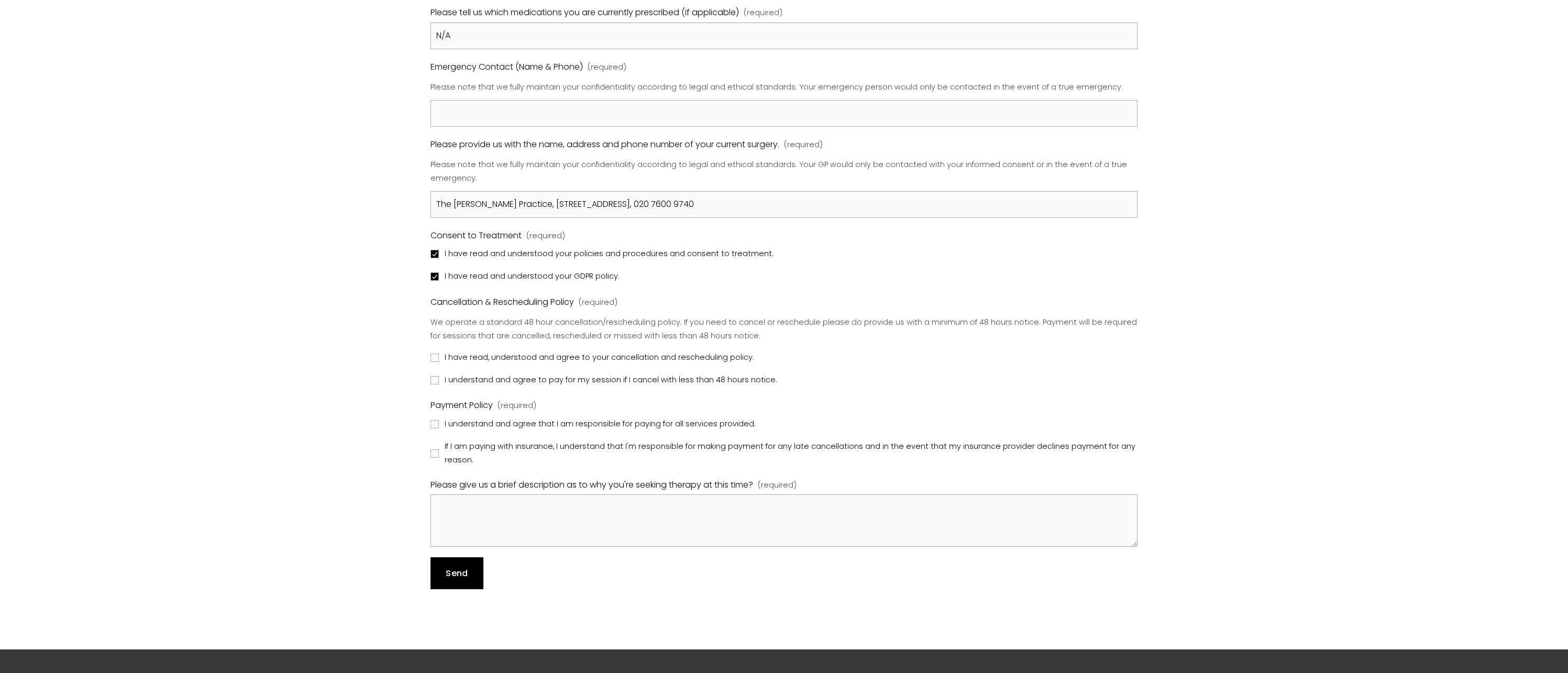
scroll to position [1135, 0]
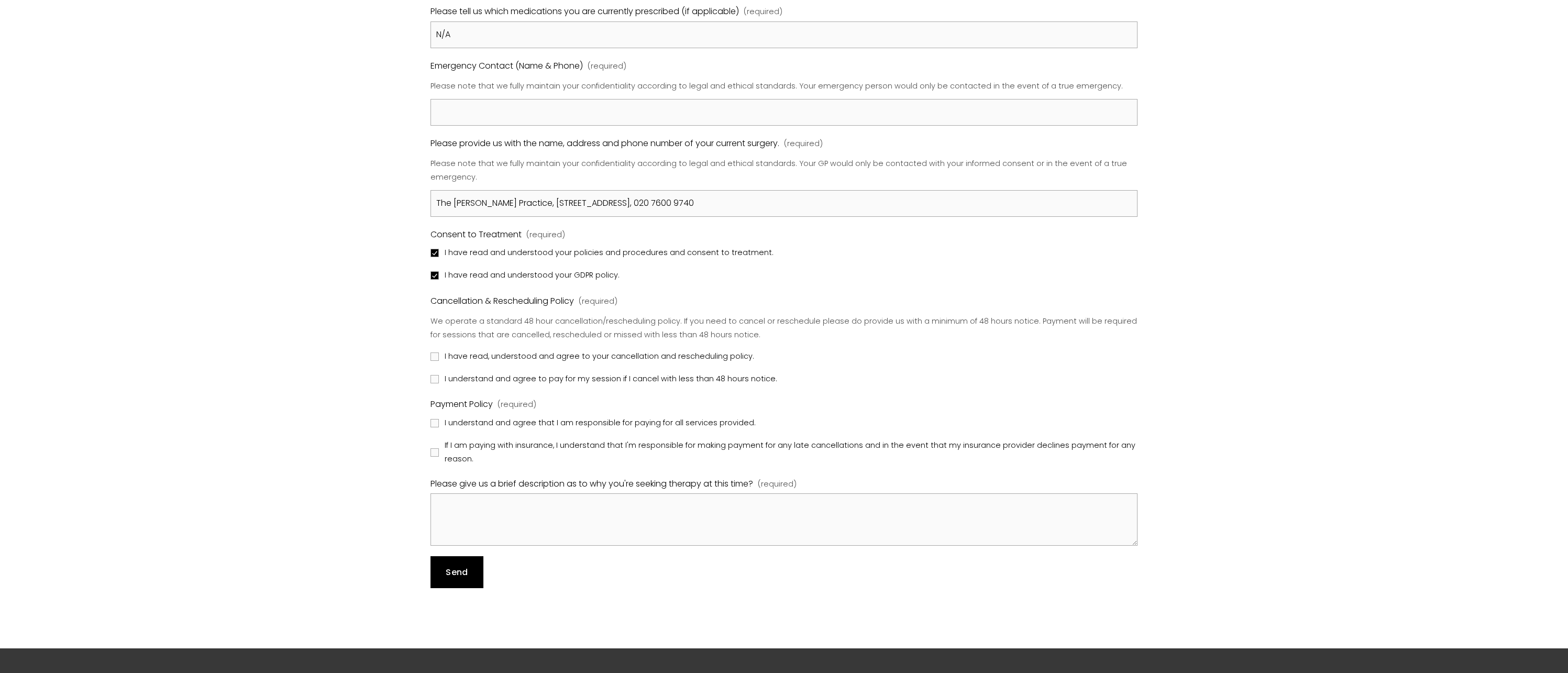
click at [520, 350] on span "I have read, understood and agree to your cancellation and rescheduling policy." at bounding box center [599, 356] width 310 height 13
click at [439, 353] on input "I have read, understood and agree to your cancellation and rescheduling policy." at bounding box center [434, 356] width 8 height 8
checkbox input "true"
click at [609, 372] on span "I understand and agree to pay for my session if I cancel with less than 48 hour…" at bounding box center [610, 378] width 333 height 13
click at [439, 375] on input "I understand and agree to pay for my session if I cancel with less than 48 hour…" at bounding box center [434, 378] width 8 height 8
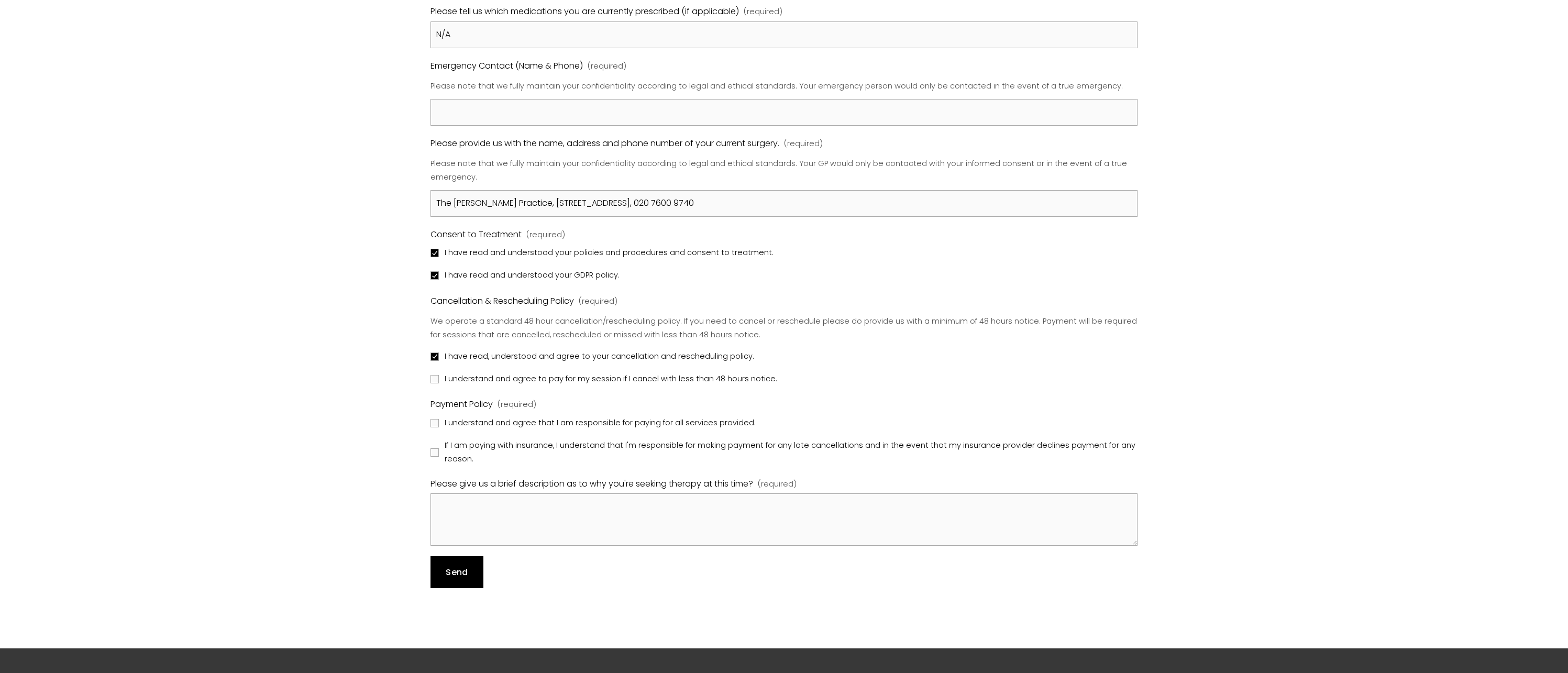
checkbox input "true"
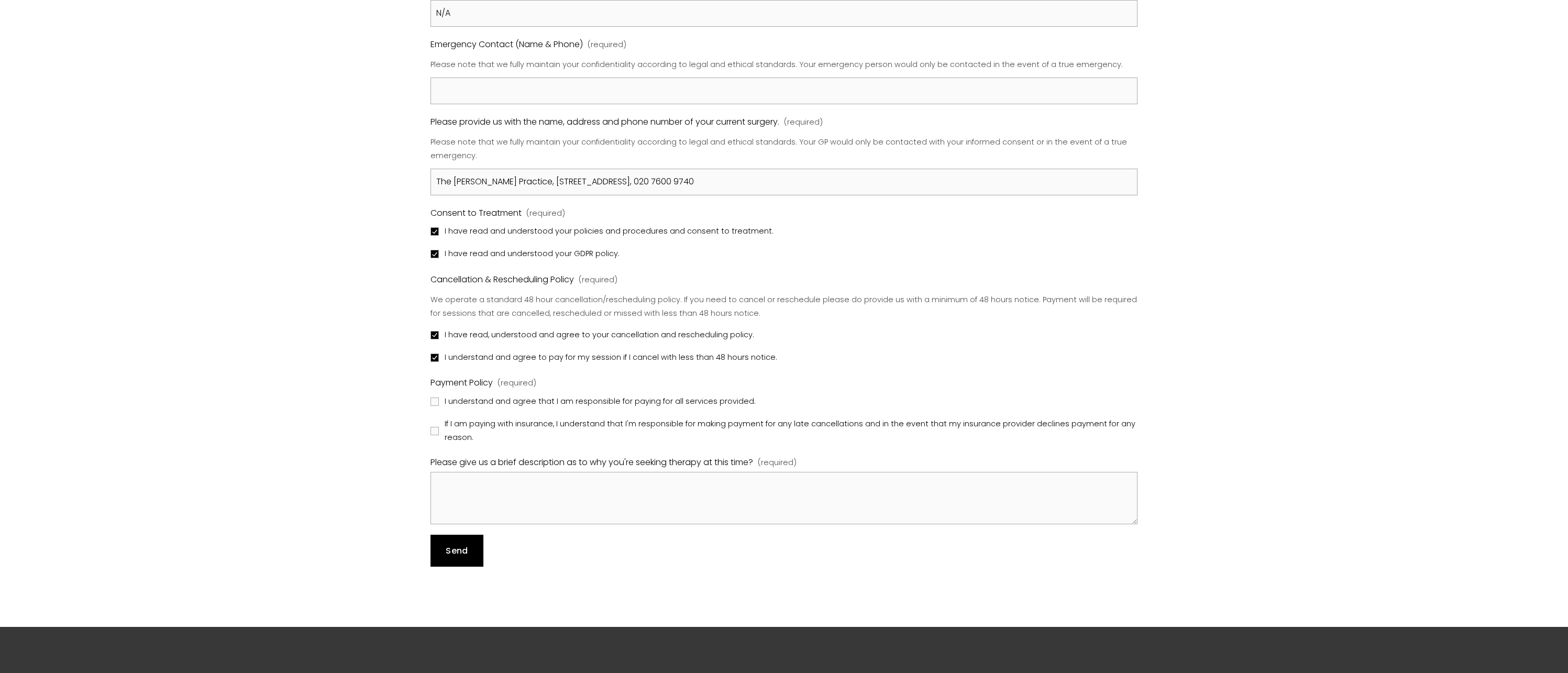
scroll to position [1166, 0]
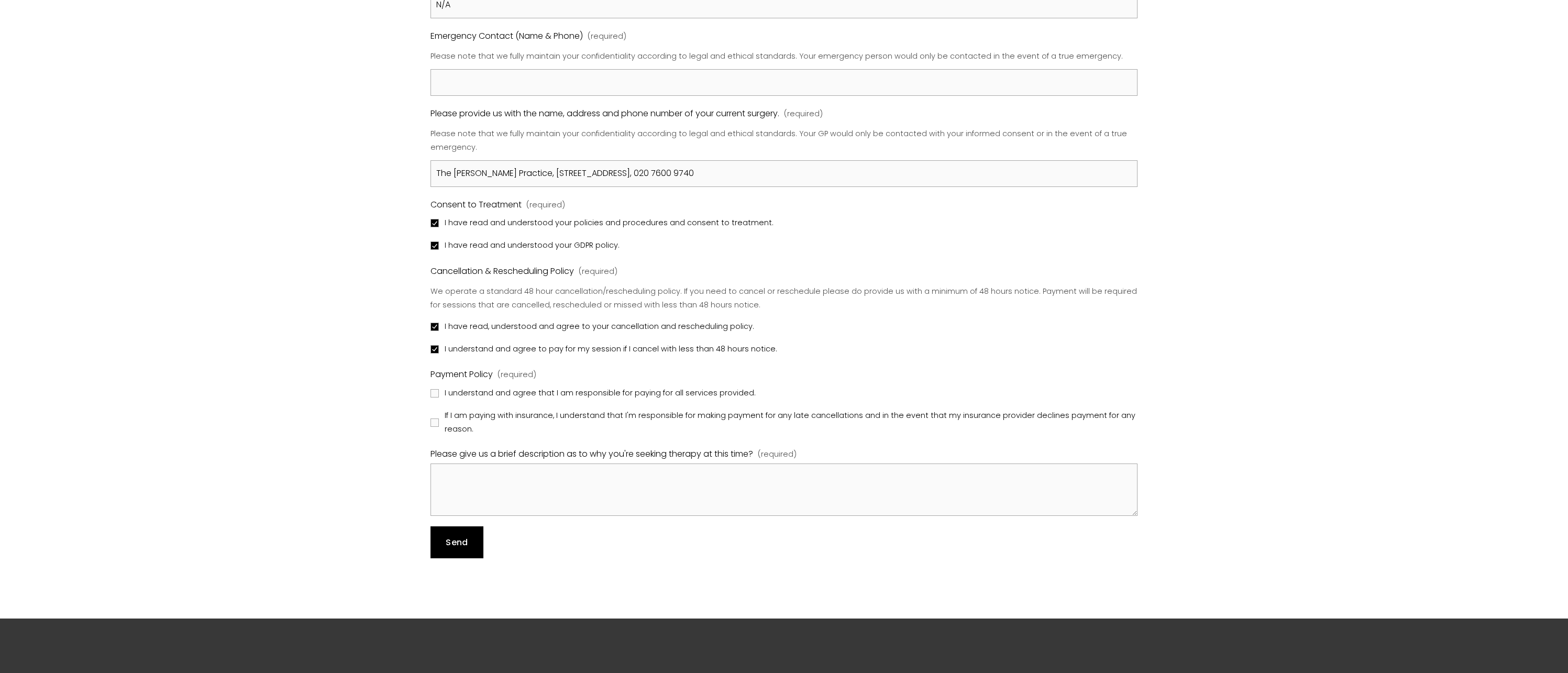
click at [668, 386] on span "I understand and agree that I am responsible for paying for all services provid…" at bounding box center [600, 393] width 311 height 13
click at [439, 389] on input "I understand and agree that I am responsible for paying for all services provid…" at bounding box center [434, 393] width 8 height 8
checkbox input "true"
click at [583, 409] on span "If I am paying with insurance, I understand that I'm responsible for making pay…" at bounding box center [790, 422] width 691 height 28
click at [439, 419] on input "If I am paying with insurance, I understand that I'm responsible for making pay…" at bounding box center [434, 422] width 8 height 8
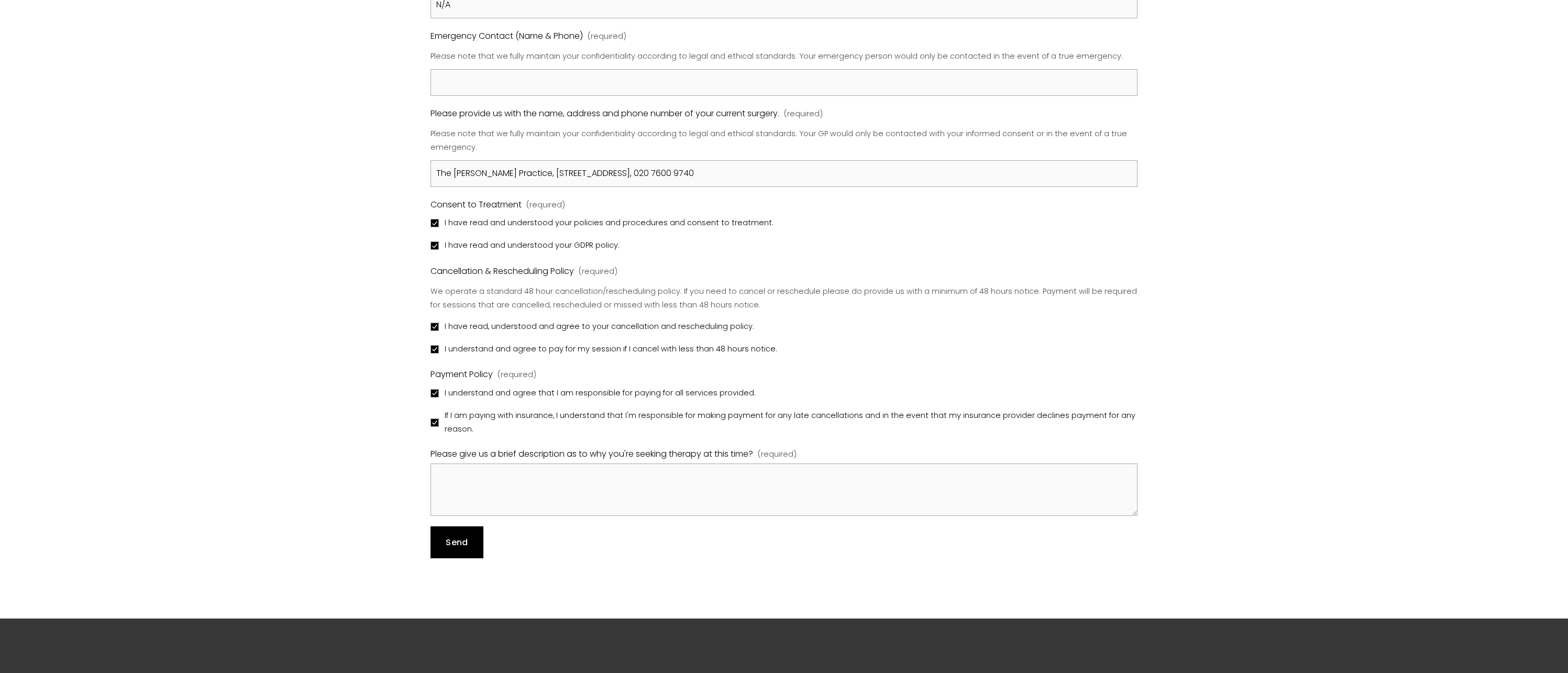
checkbox input "true"
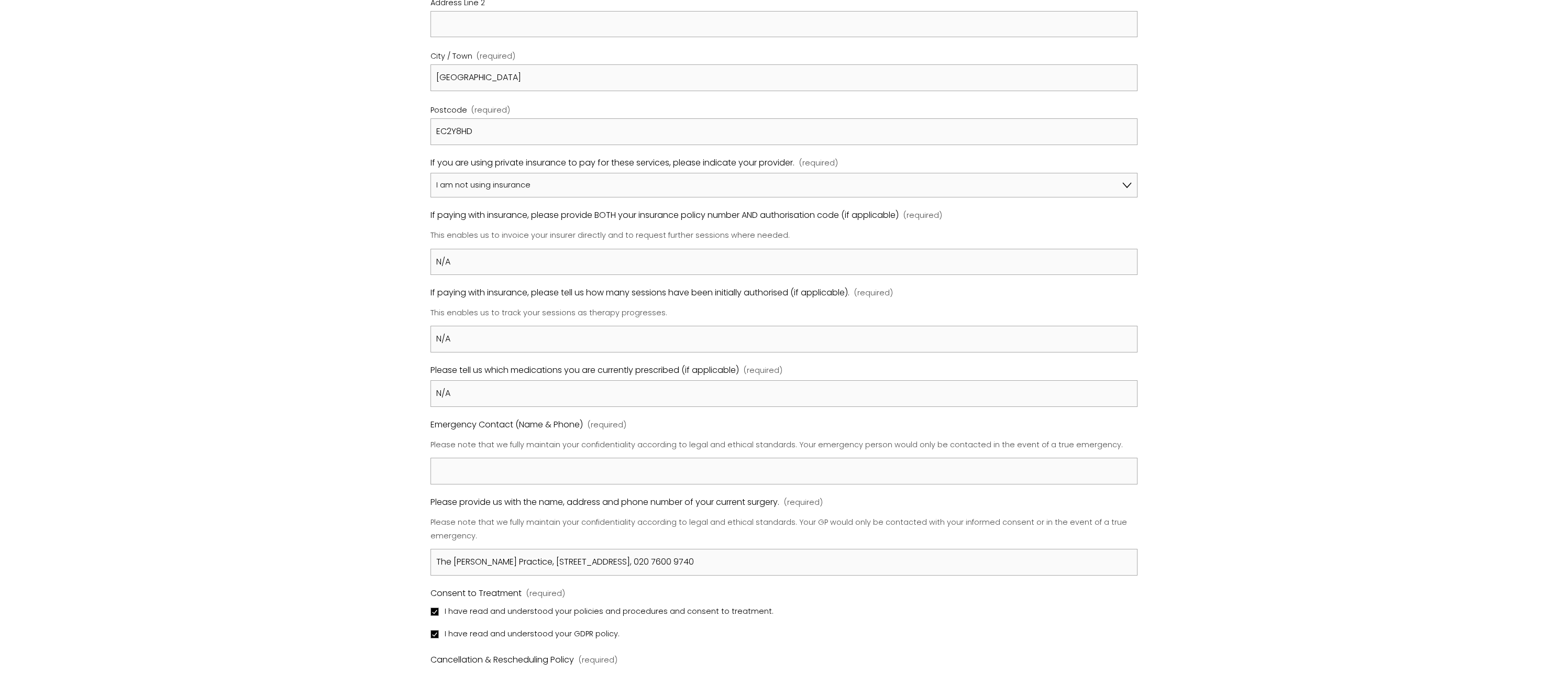
scroll to position [761, 0]
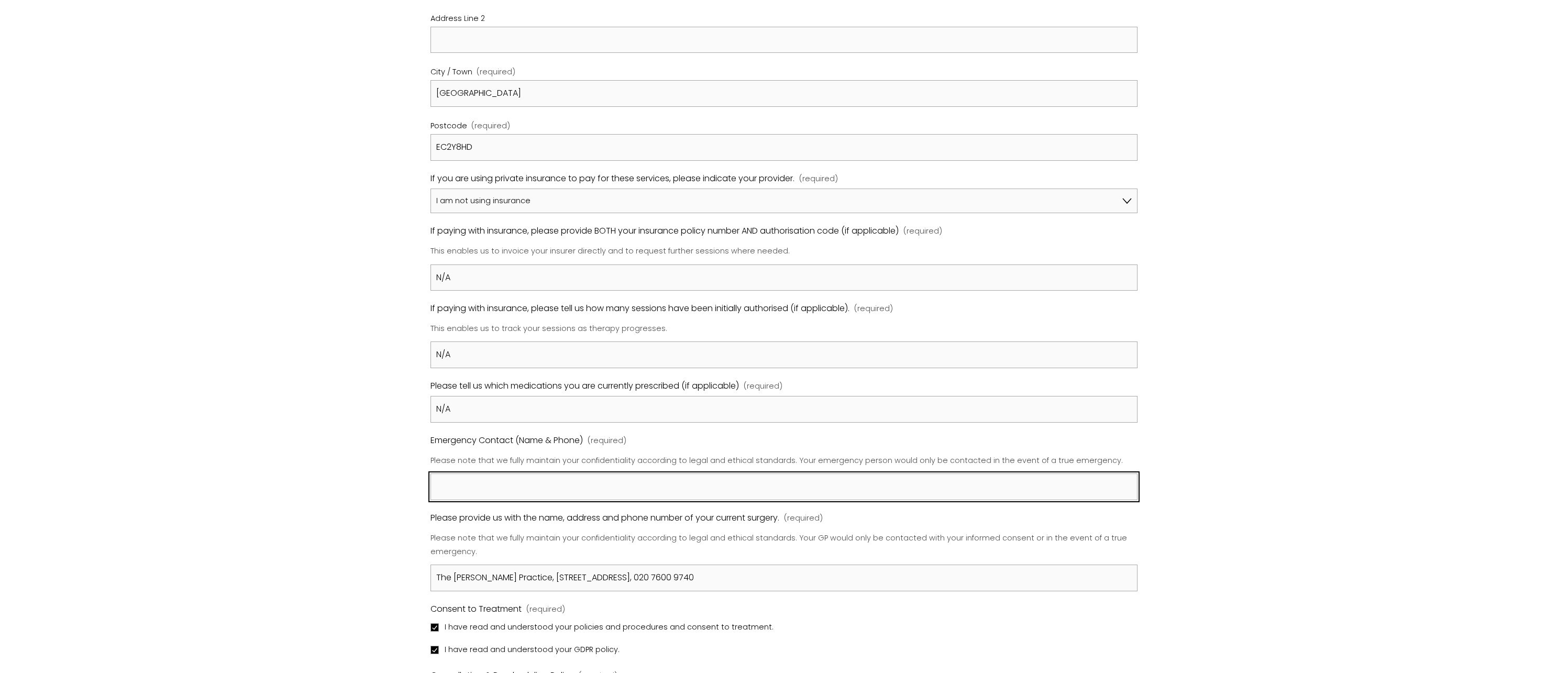
click at [490, 475] on input "Emergency Contact (Name & Phone) (required)" at bounding box center [784, 487] width 707 height 27
click at [613, 484] on input "[PERSON_NAME]," at bounding box center [784, 487] width 707 height 27
type input "[PERSON_NAME], 07498853406"
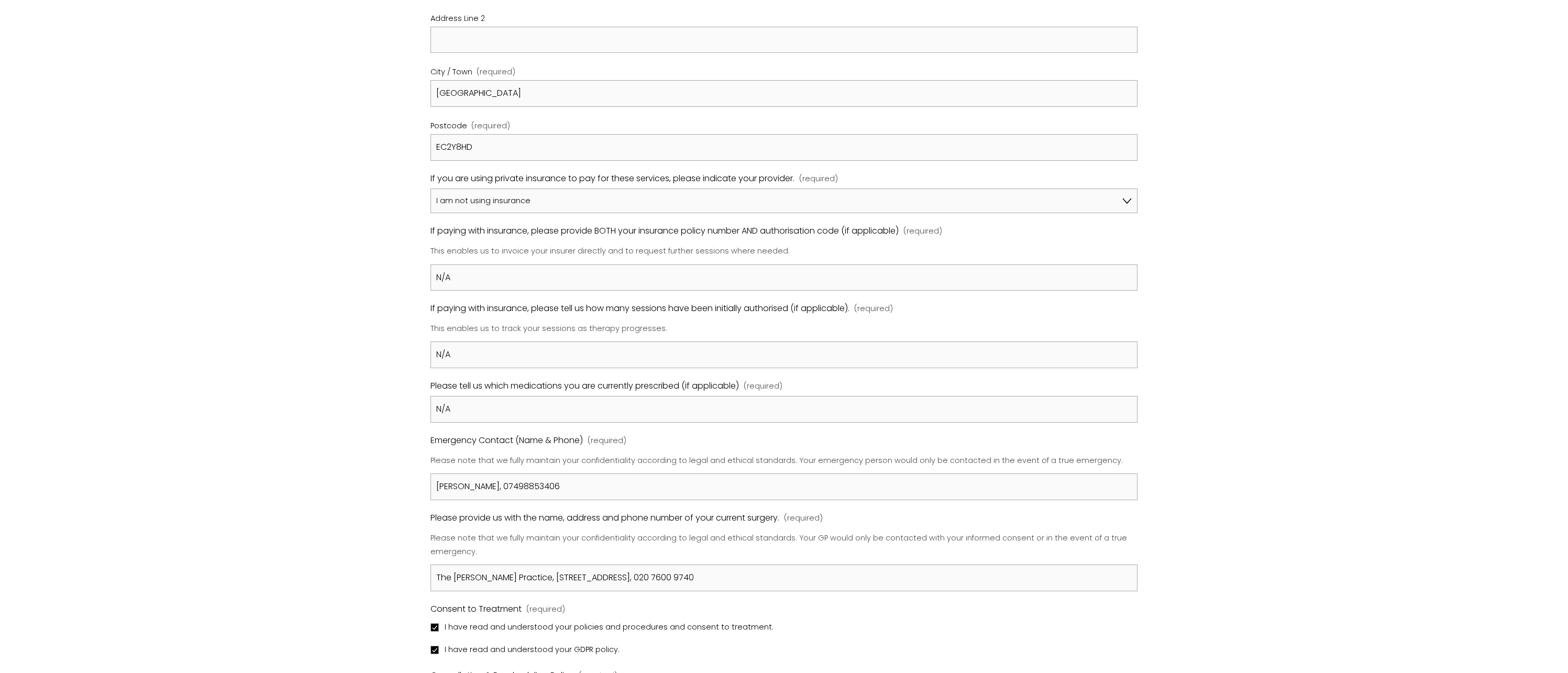
click at [280, 401] on div "Registration Form Please review our Policies & Procedures by clicking on the li…" at bounding box center [784, 242] width 1037 height 1562
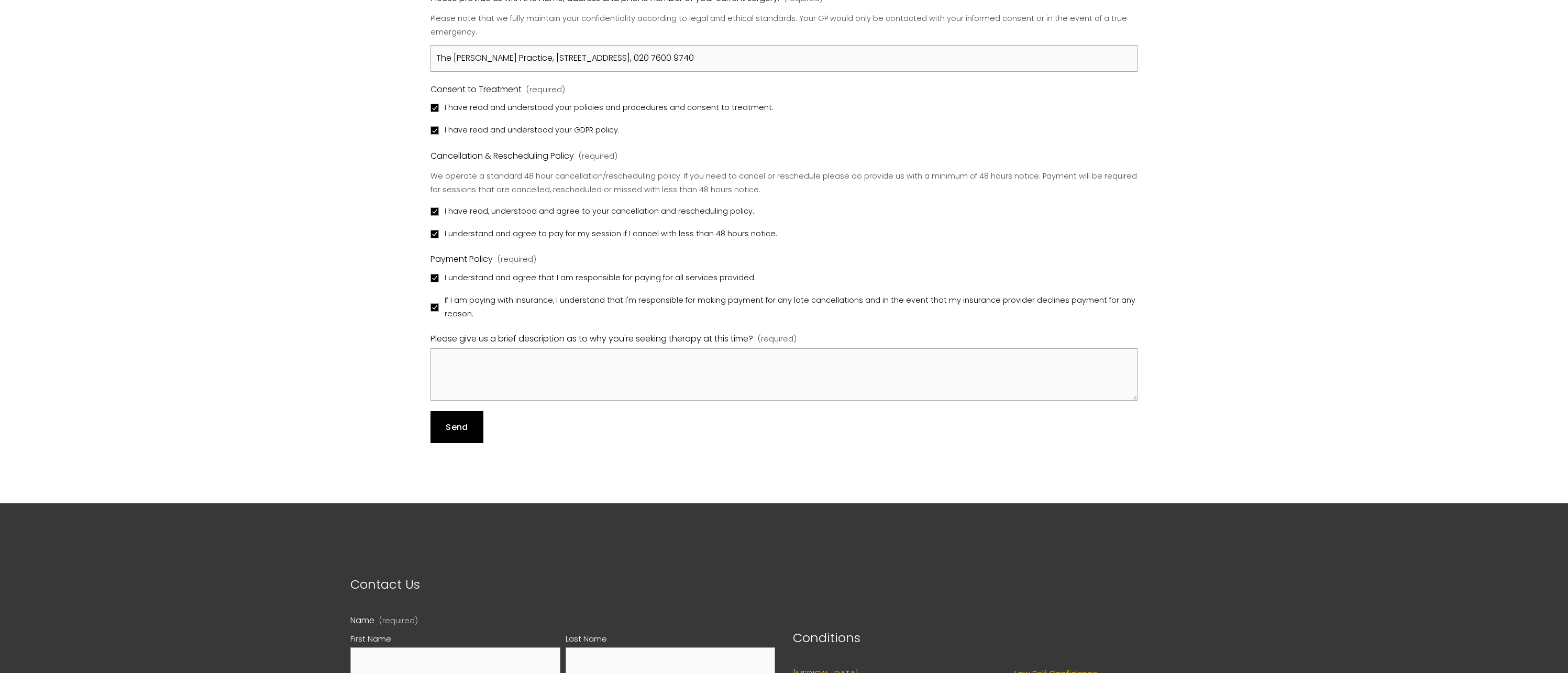
scroll to position [1287, 0]
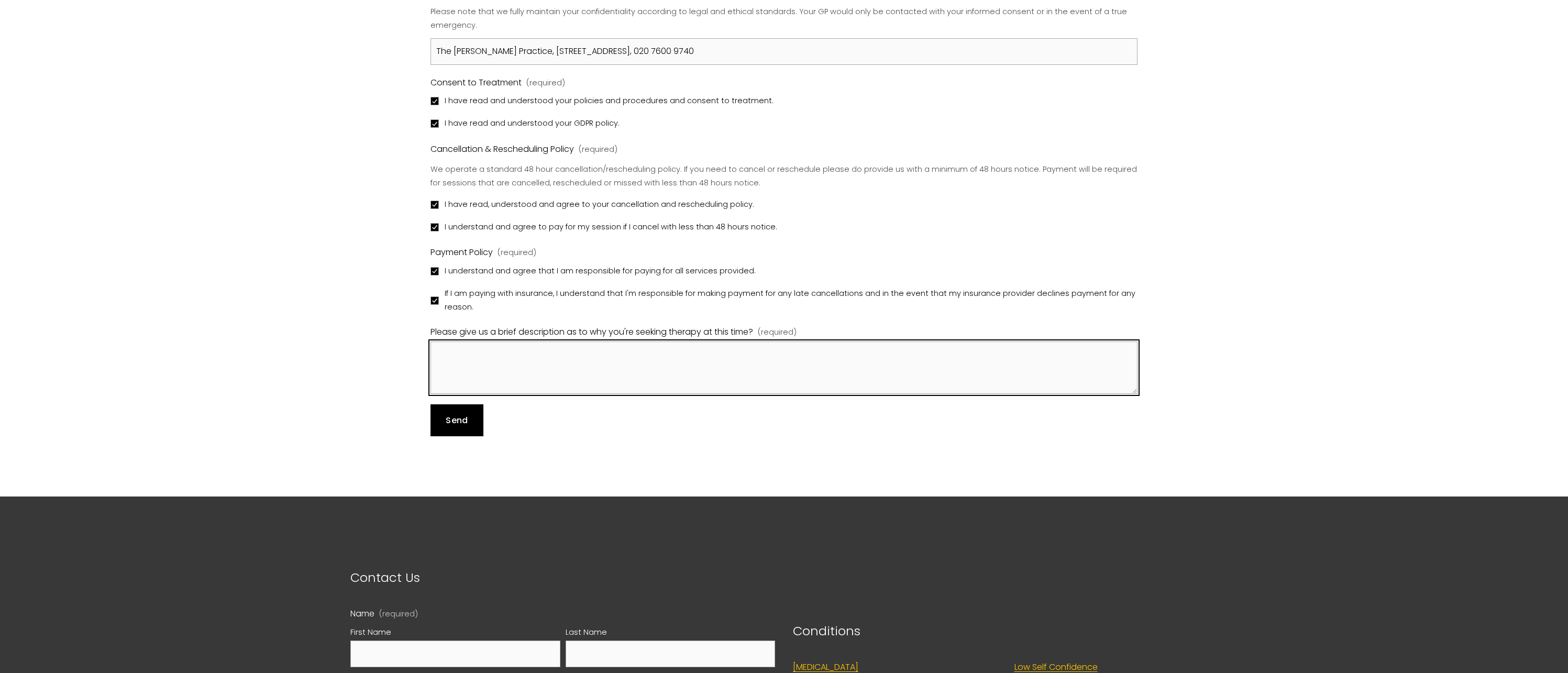
click at [743, 357] on textarea "Please give us a brief description as to why you're seeking therapy at this tim…" at bounding box center [784, 368] width 707 height 53
type textarea "Relationship issues"
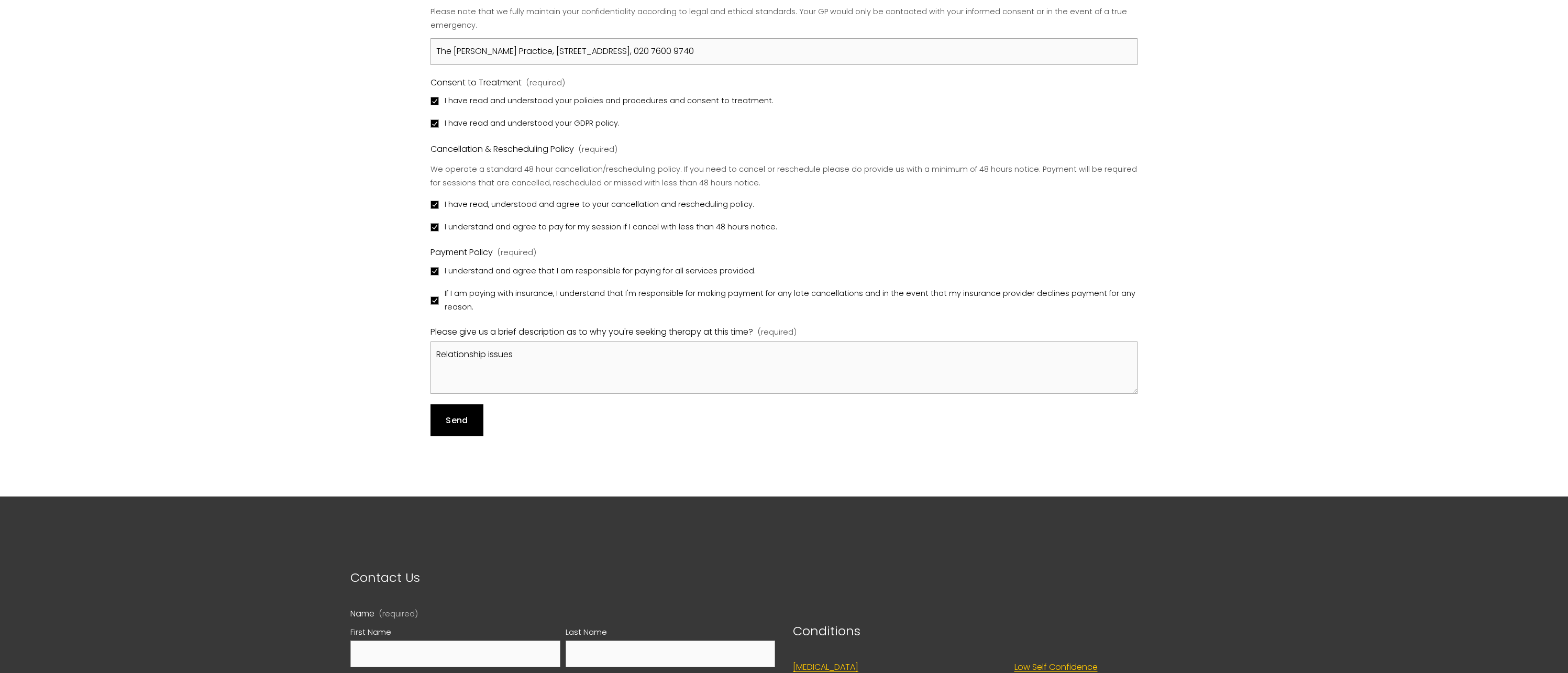
click at [456, 414] on span "Send" at bounding box center [456, 420] width 22 height 12
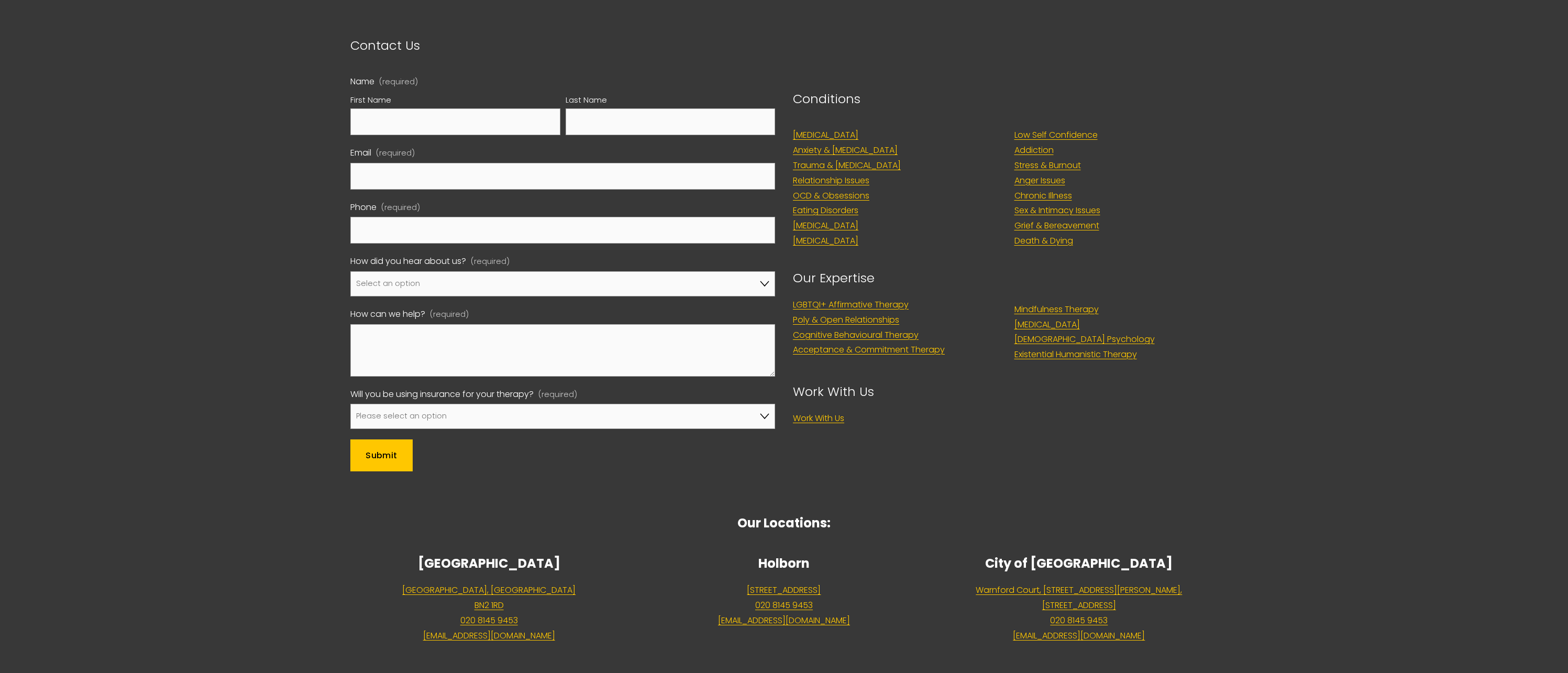
scroll to position [1819, 0]
